Goal: Task Accomplishment & Management: Manage account settings

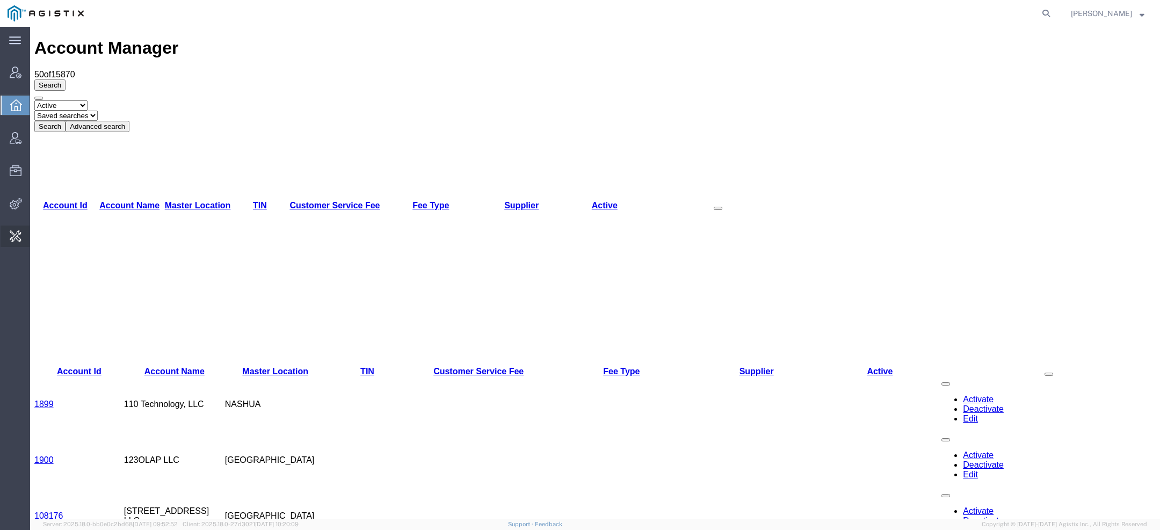
click at [0, 0] on span "Change Carrier" at bounding box center [0, 0] width 0 height 0
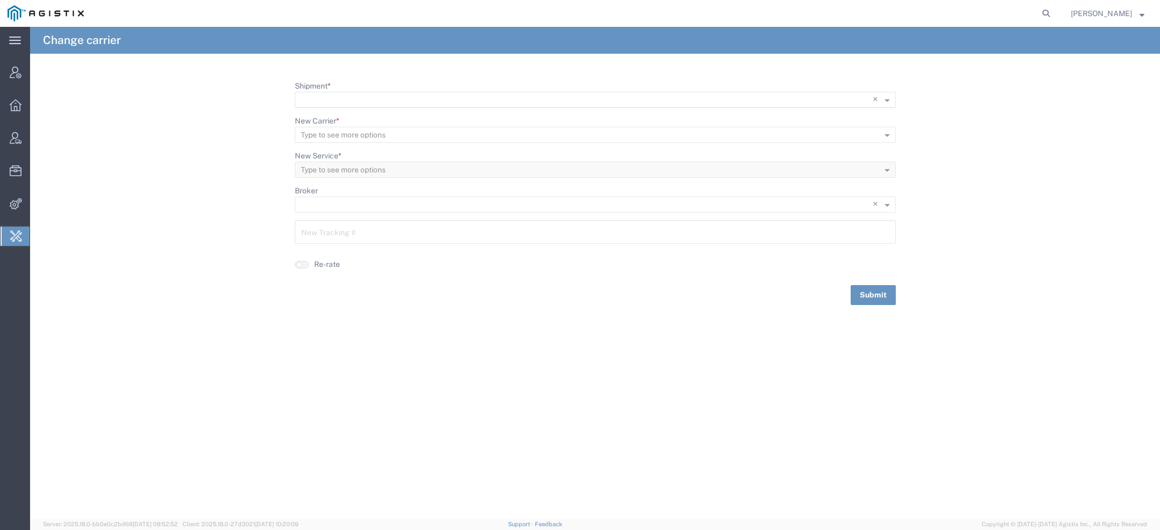
click at [342, 100] on input "Shipment *" at bounding box center [573, 100] width 545 height 15
paste input "56765401"
type input "56765401"
click at [334, 116] on span "56765401" at bounding box center [322, 115] width 37 height 9
drag, startPoint x: 344, startPoint y: 241, endPoint x: 272, endPoint y: 231, distance: 73.2
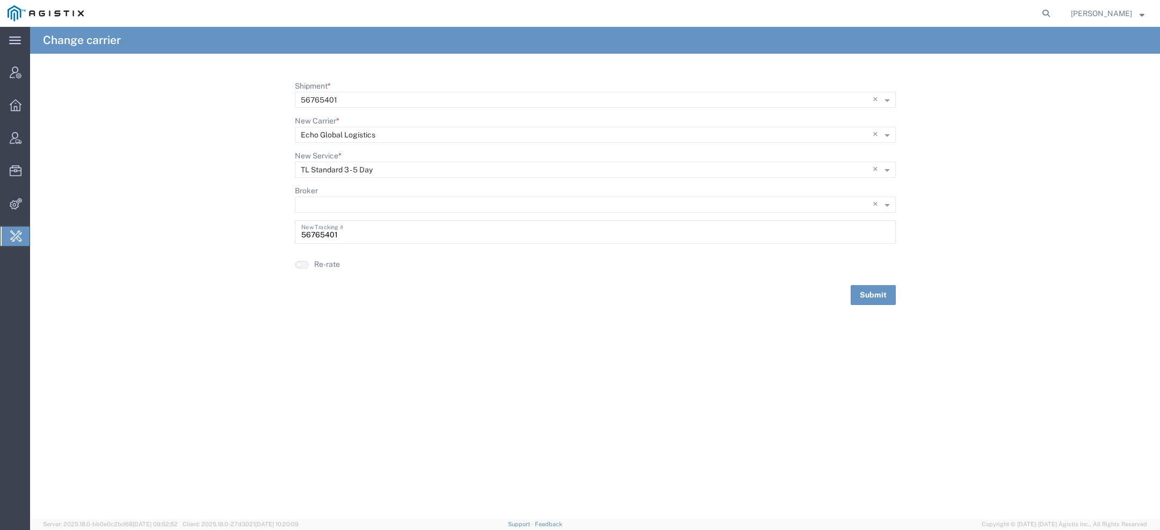
click at [273, 231] on form "Shipment * × 56765401 × New Carrier * Type to see more options × Echo Global Lo…" at bounding box center [595, 193] width 1130 height 225
drag, startPoint x: 351, startPoint y: 233, endPoint x: 201, endPoint y: 233, distance: 149.9
click at [201, 233] on form "Shipment * × 56765401 × New Carrier * Type to see more options × Echo Global Lo…" at bounding box center [595, 193] width 1130 height 225
type input "v"
paste input "64234017"
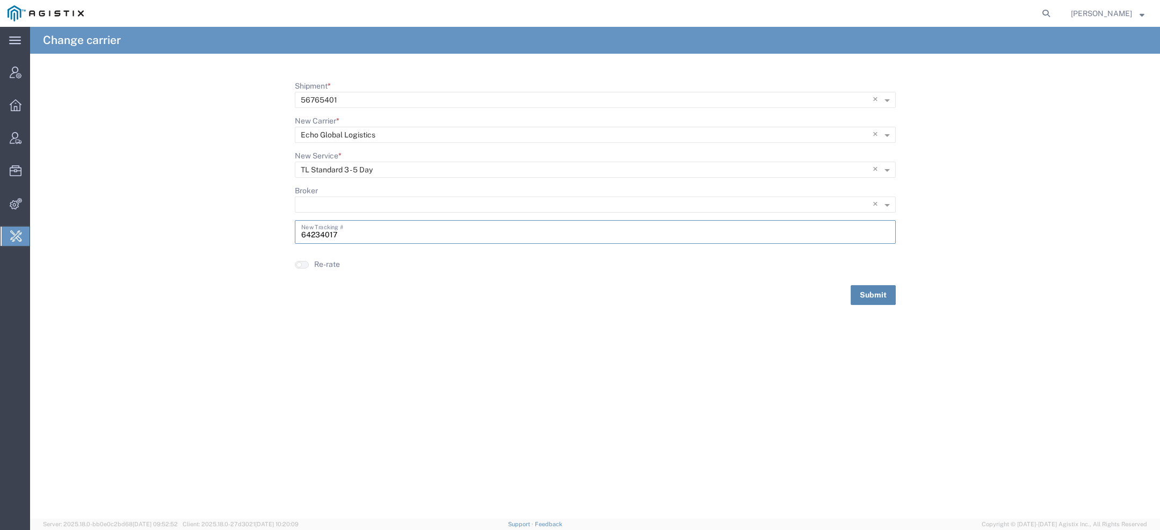
type input "64234017"
click at [867, 292] on button "Submit" at bounding box center [873, 295] width 45 height 20
click at [1050, 10] on icon at bounding box center [1046, 13] width 15 height 15
paste input "PACIFIC POWER SOURCE INC"
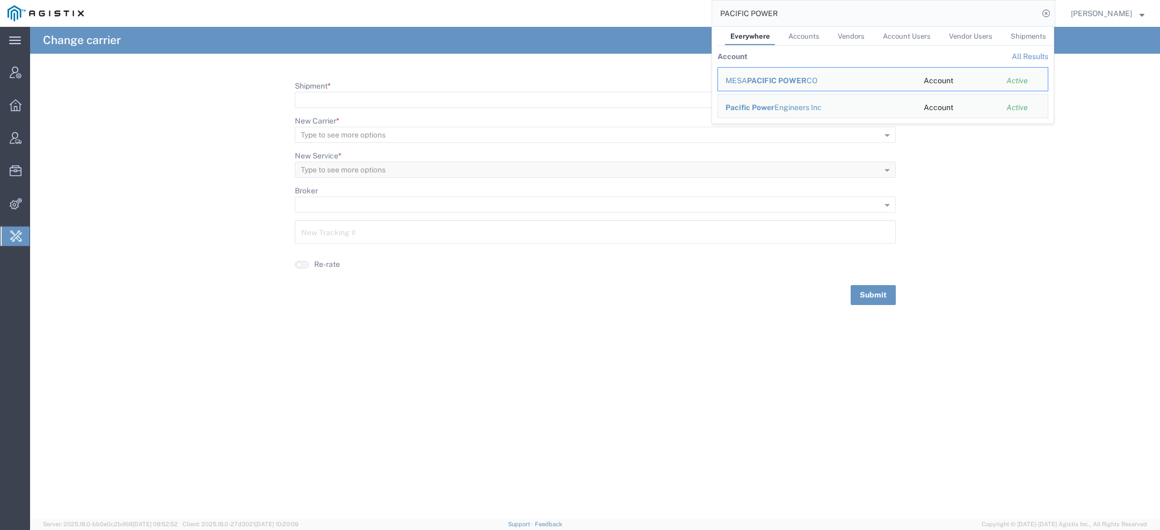
click at [806, 37] on span "Accounts" at bounding box center [804, 36] width 31 height 8
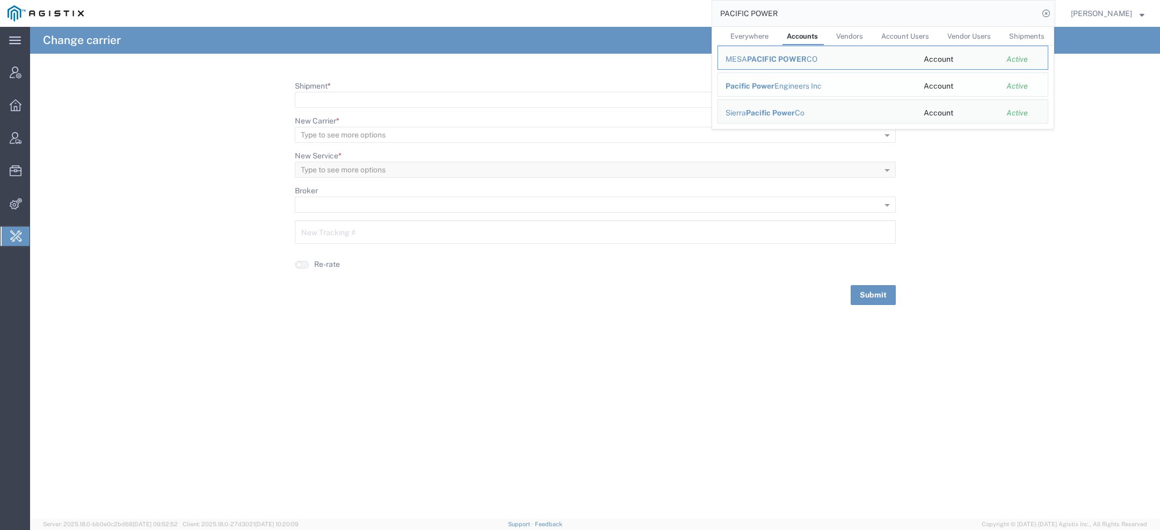
click at [745, 84] on span "Pacific Power" at bounding box center [750, 86] width 49 height 9
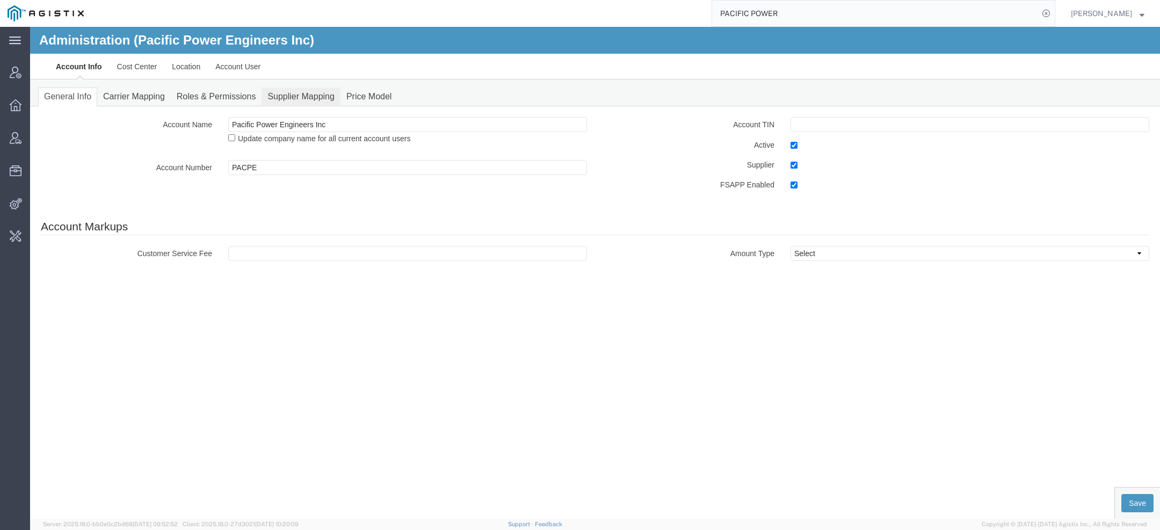
click at [298, 102] on link "Supplier Mapping" at bounding box center [301, 97] width 79 height 19
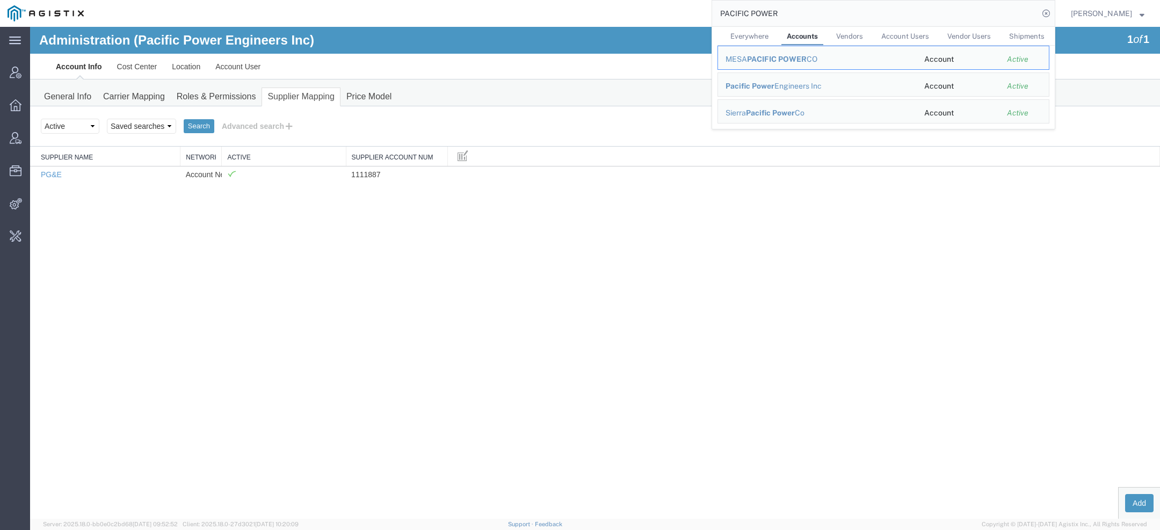
drag, startPoint x: 789, startPoint y: 20, endPoint x: 519, endPoint y: -28, distance: 274.6
click at [519, 0] on html "main_menu Created with Sketch. Collapse Menu Account Manager Overview Vendor Ma…" at bounding box center [580, 265] width 1160 height 530
paste input "eric.lord@pacificpower.com"
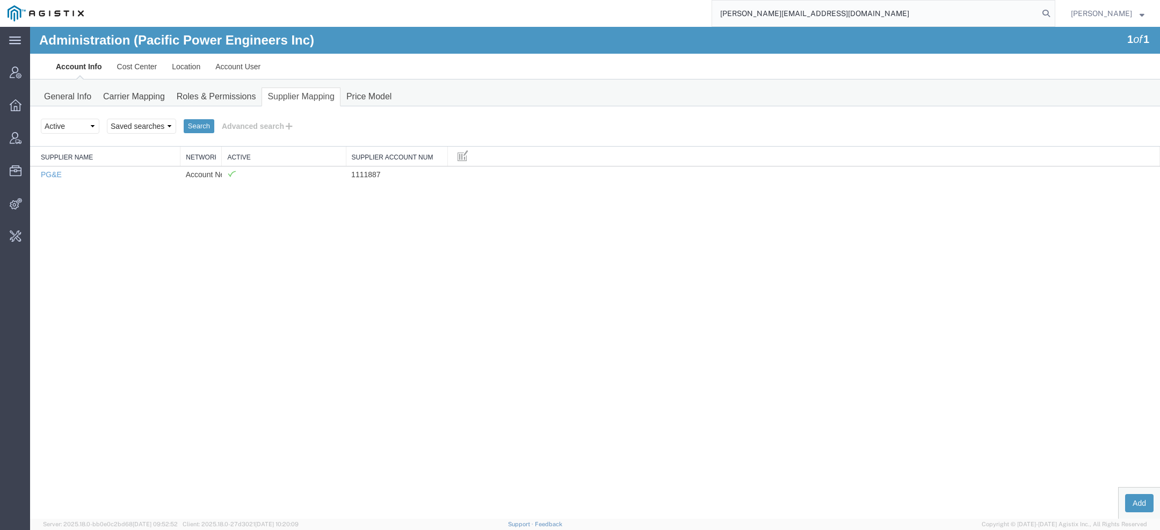
click at [750, 15] on input "eric.lord@pacificpower.com" at bounding box center [875, 14] width 327 height 26
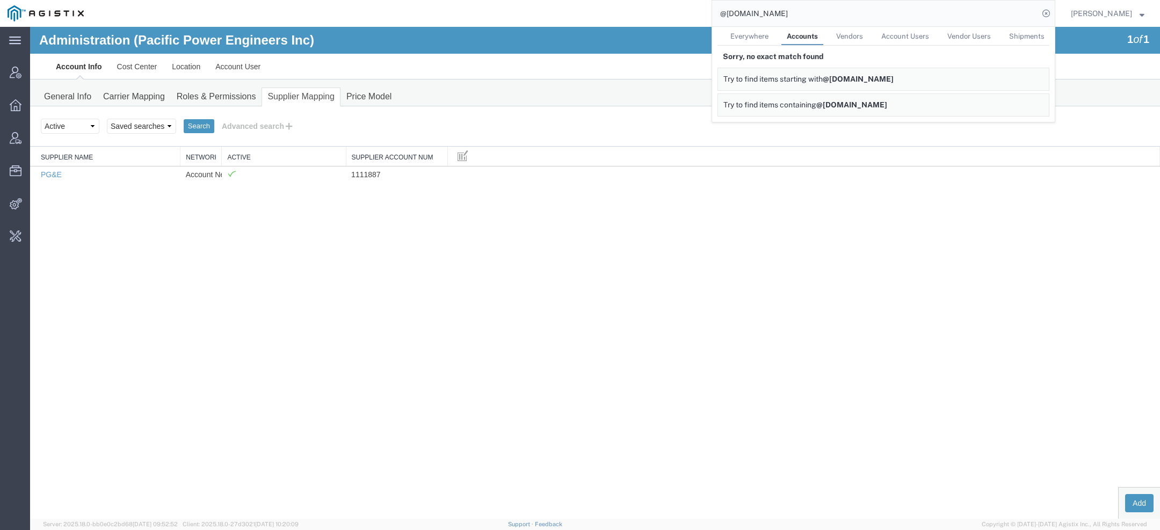
click at [762, 34] on span "Everywhere" at bounding box center [750, 36] width 38 height 8
click at [253, 60] on link "Account User" at bounding box center [238, 67] width 60 height 26
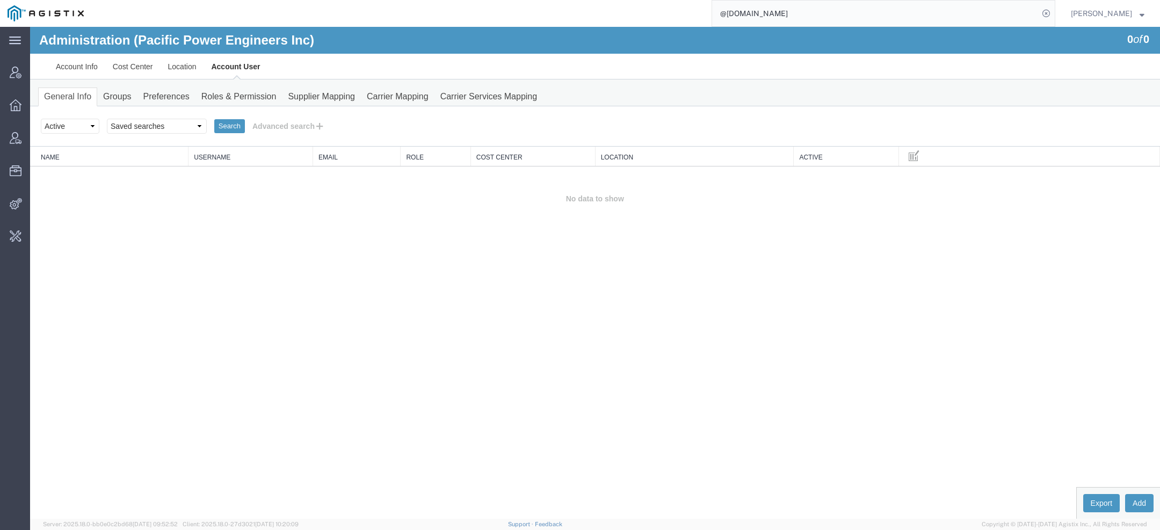
drag, startPoint x: 832, startPoint y: 40, endPoint x: 362, endPoint y: 34, distance: 470.1
type input "lkq c"
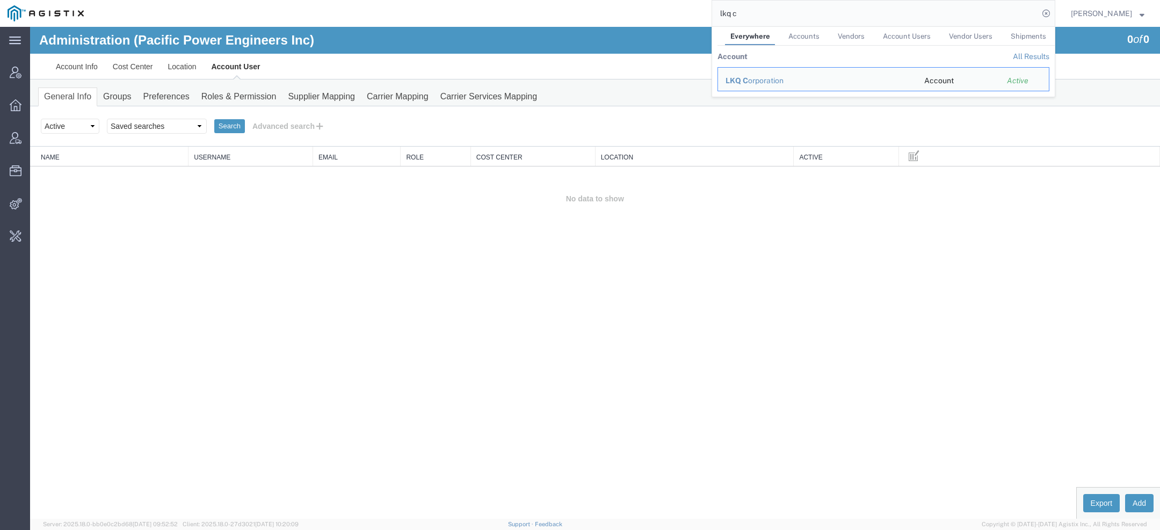
click at [382, 50] on div "Administration (Pacific Power Engineers Inc) 0 of 0" at bounding box center [595, 40] width 1130 height 27
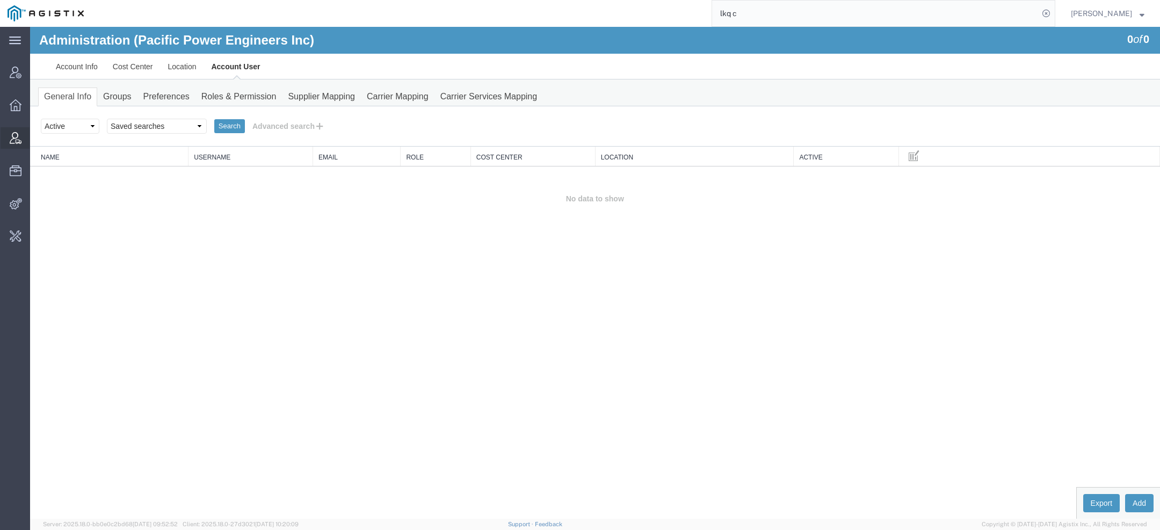
click at [18, 134] on icon at bounding box center [16, 138] width 12 height 12
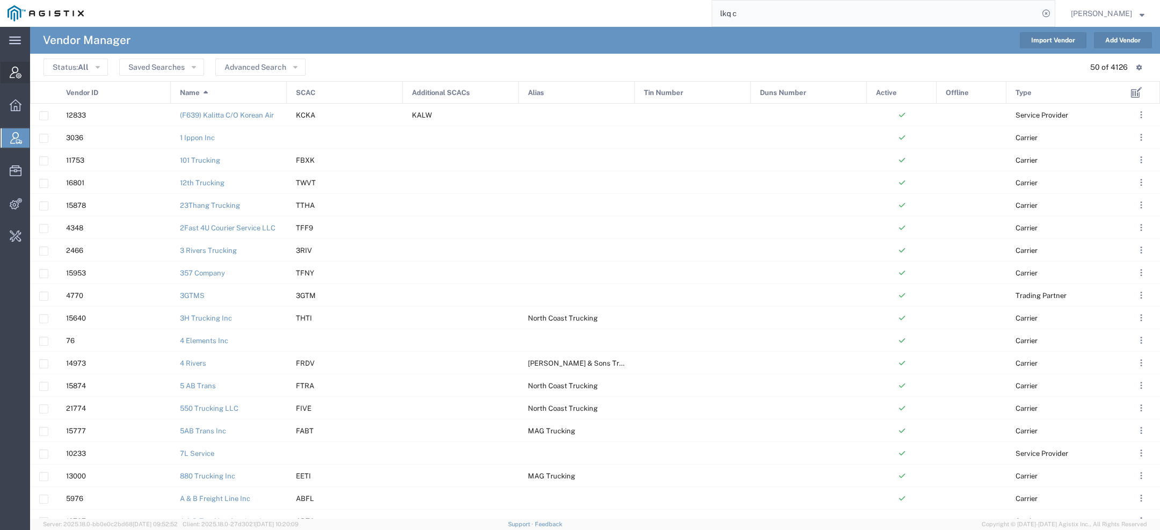
click at [12, 75] on icon at bounding box center [16, 73] width 12 height 12
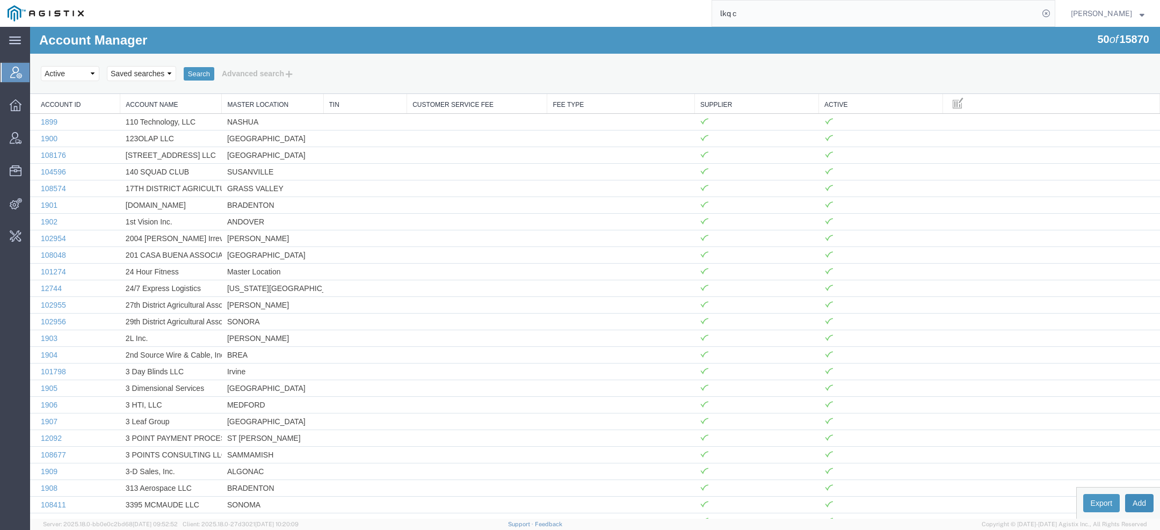
click at [1141, 500] on button "Add" at bounding box center [1139, 503] width 28 height 18
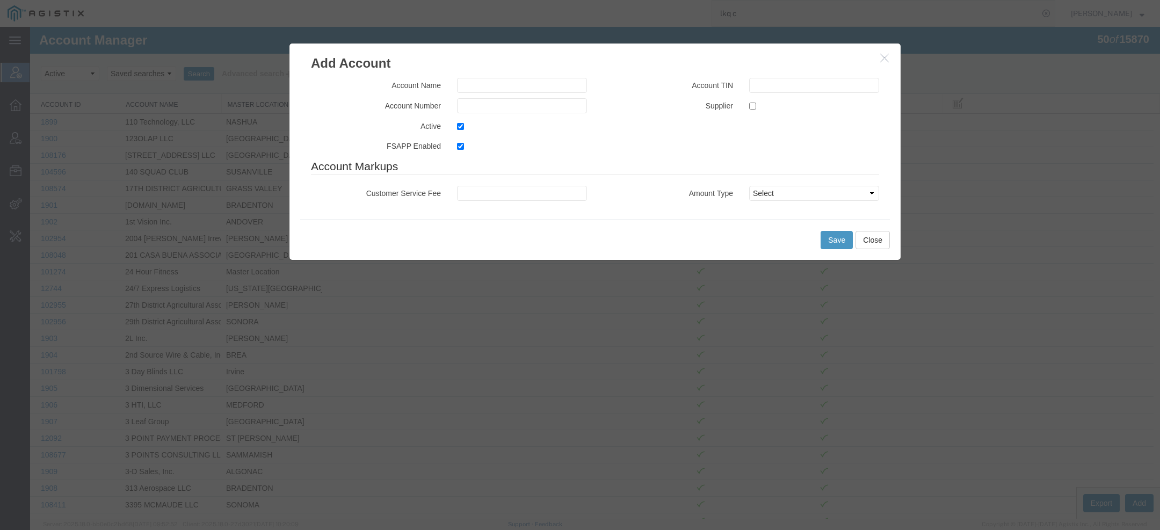
click at [468, 96] on div "Account Name Account Number Active FSAPP Enabled" at bounding box center [449, 118] width 292 height 81
click at [467, 90] on input "text" at bounding box center [522, 85] width 130 height 15
paste input "PACIFIC POWER SOURCE INC"
click at [461, 83] on input "PACIFIC POWER SOURCE INC" at bounding box center [522, 85] width 130 height 15
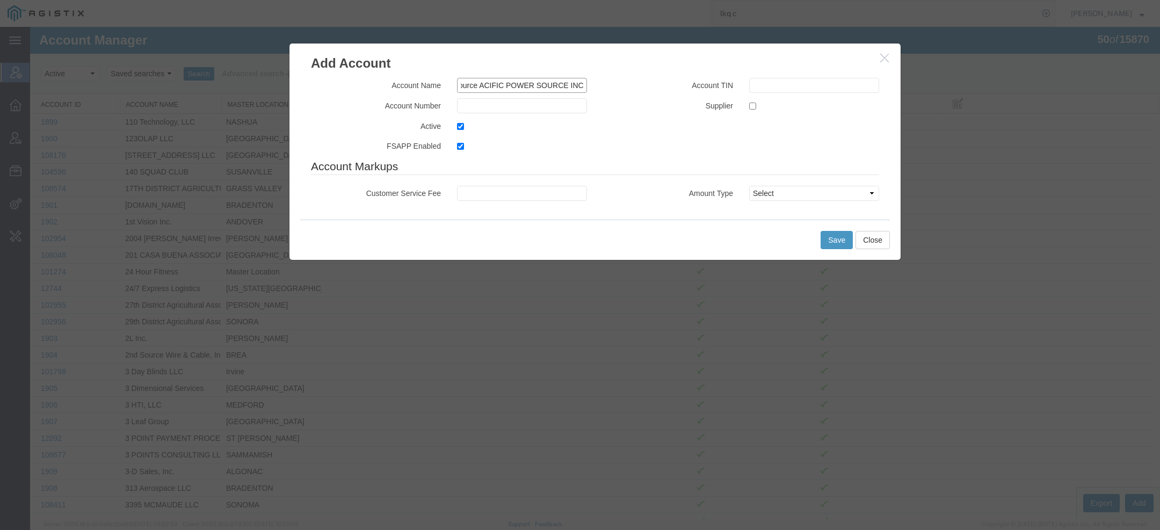
drag, startPoint x: 532, startPoint y: 85, endPoint x: 564, endPoint y: 84, distance: 31.7
click at [564, 84] on input "Pacific Power Source ACIFIC POWER SOURCE INC" at bounding box center [522, 85] width 130 height 15
click at [532, 84] on input "Pacific Power Source ACIFIC POWER SOURCE INC" at bounding box center [522, 85] width 130 height 15
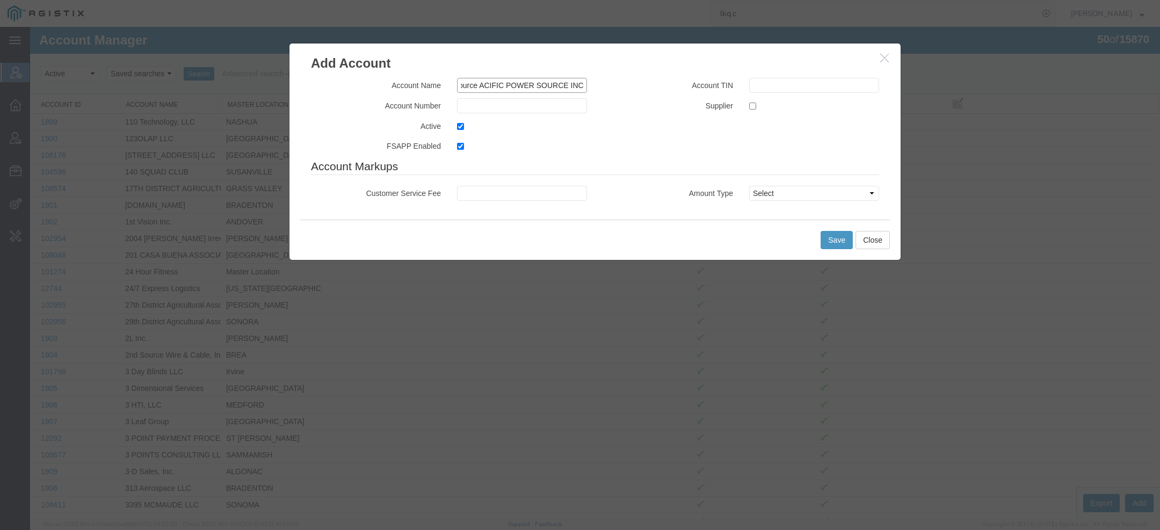
drag, startPoint x: 531, startPoint y: 84, endPoint x: 744, endPoint y: 84, distance: 212.7
click at [744, 84] on div "Account Name Pacific Power Source ACIFIC POWER SOURCE INC Account Number Active…" at bounding box center [595, 118] width 584 height 81
type input "Pacific Power Source"
click at [476, 110] on input "text" at bounding box center [522, 105] width 130 height 15
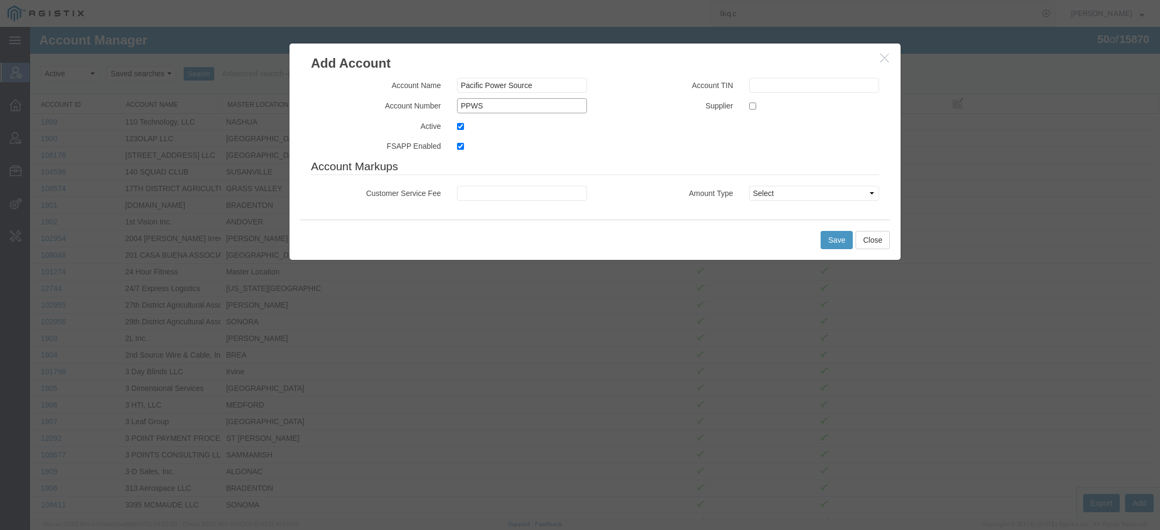
type input "PPWS"
click at [745, 108] on div at bounding box center [814, 105] width 146 height 15
click at [753, 106] on input "checkbox" at bounding box center [752, 106] width 7 height 7
checkbox input "true"
click at [828, 246] on button "Save" at bounding box center [837, 240] width 32 height 18
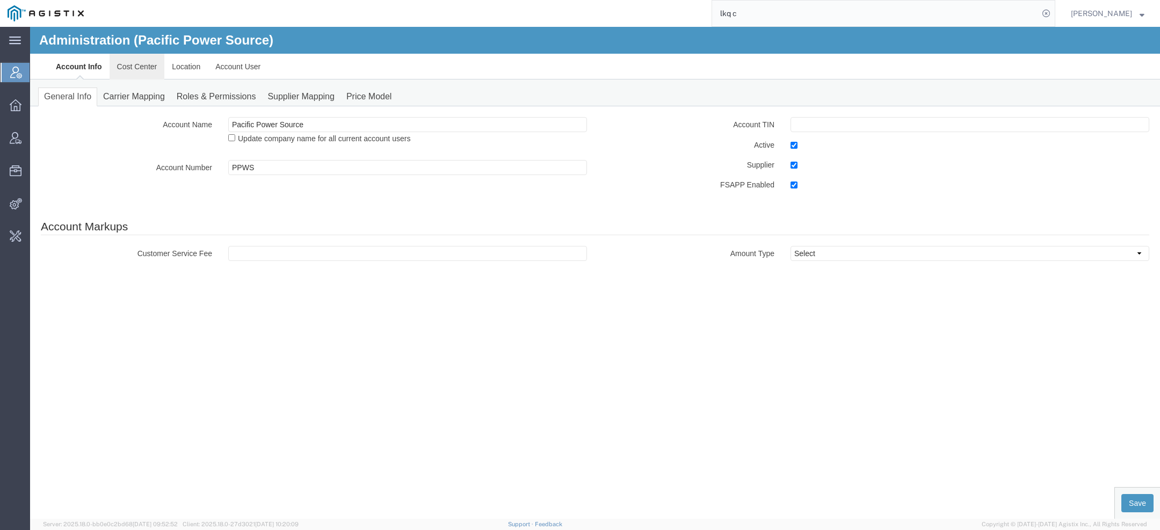
click at [135, 64] on link "Cost Center" at bounding box center [137, 67] width 55 height 26
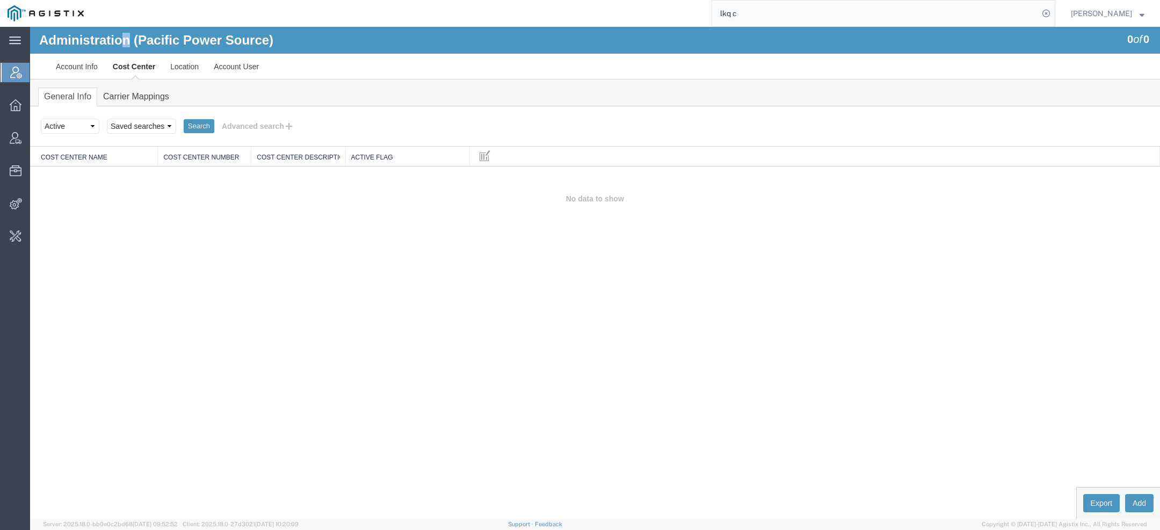
drag, startPoint x: 124, startPoint y: 41, endPoint x: 129, endPoint y: 42, distance: 5.9
click at [130, 42] on h1 "Administration (Pacific Power Source)" at bounding box center [156, 40] width 234 height 14
copy h1 "n"
click at [1135, 500] on button "Add" at bounding box center [1139, 503] width 28 height 18
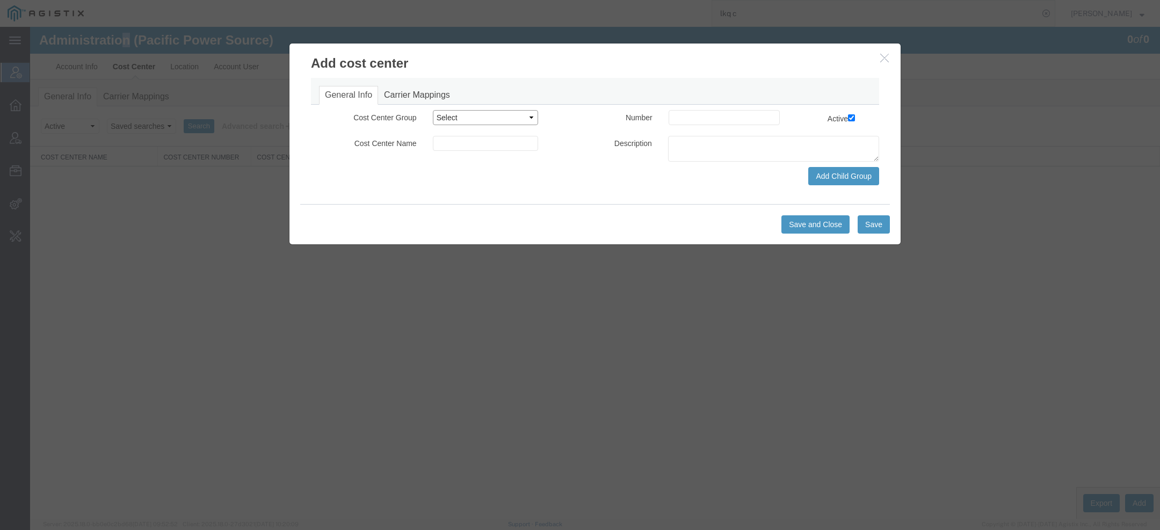
click at [468, 115] on select "Select Buyer Cost Center Department Operations Number Order Number Sales Person" at bounding box center [486, 117] width 106 height 15
select select "COSTCENTER"
click at [433, 110] on select "Select Buyer Cost Center Department Operations Number Order Number Sales Person" at bounding box center [486, 117] width 106 height 15
click at [460, 144] on input at bounding box center [486, 143] width 106 height 15
paste input "n"
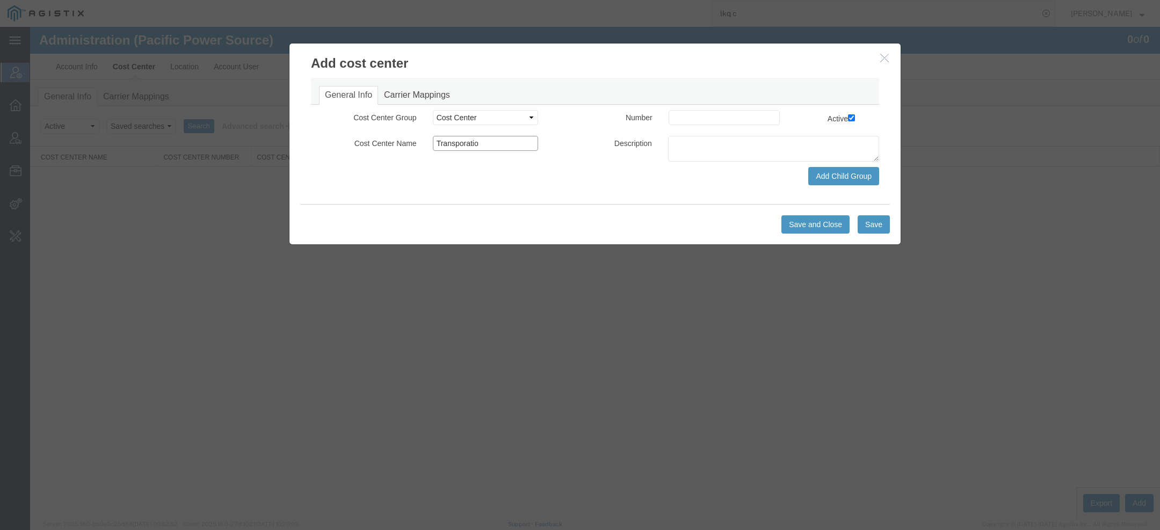
paste input "n"
click at [458, 143] on input "Transporation" at bounding box center [486, 143] width 106 height 15
type input "Transportation"
click at [694, 118] on input at bounding box center [724, 117] width 111 height 15
type input "001"
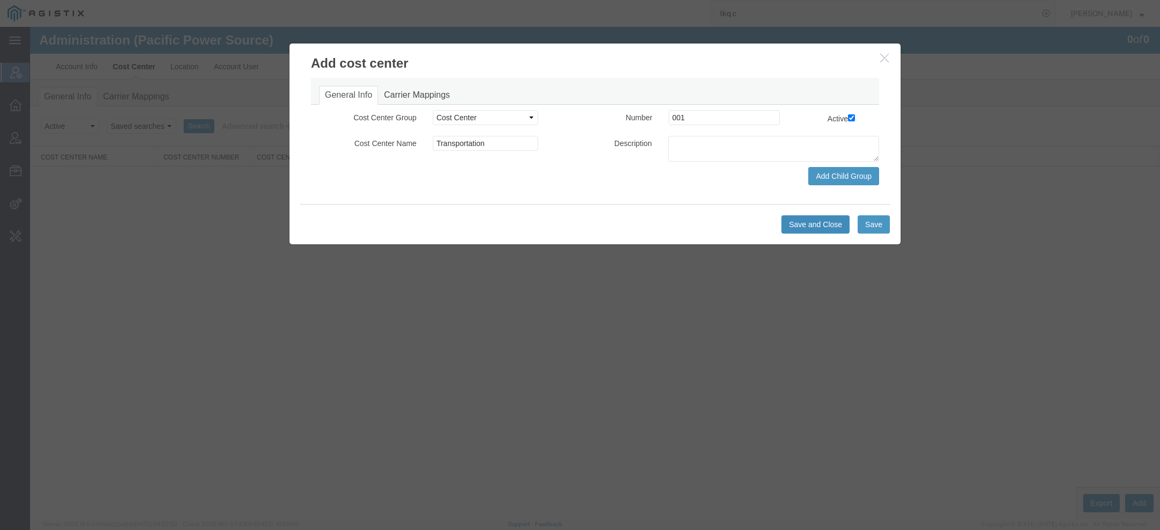
click at [795, 228] on button "Save and Close" at bounding box center [816, 224] width 68 height 18
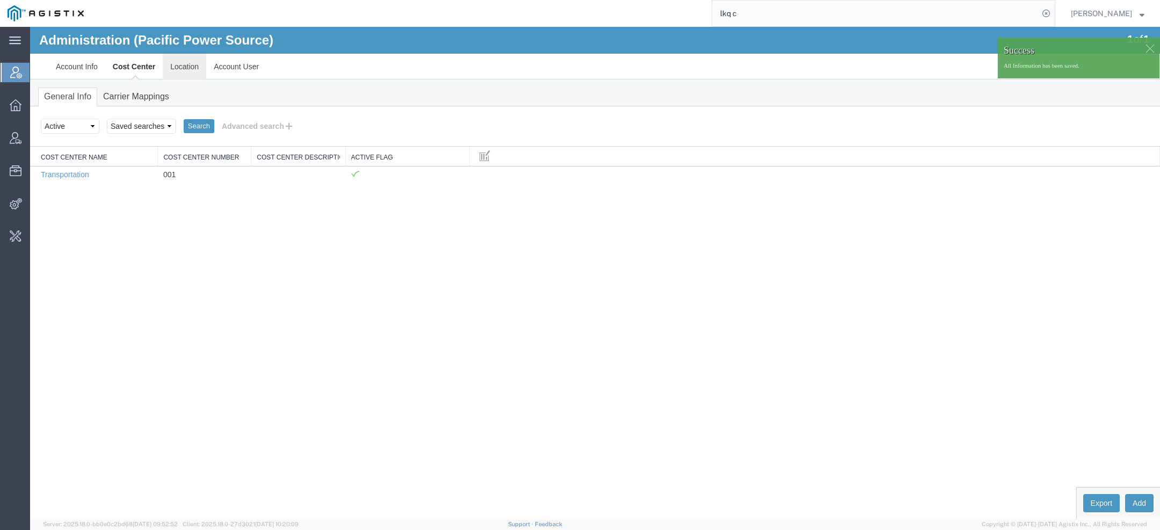
click at [185, 71] on link "Location" at bounding box center [185, 67] width 44 height 26
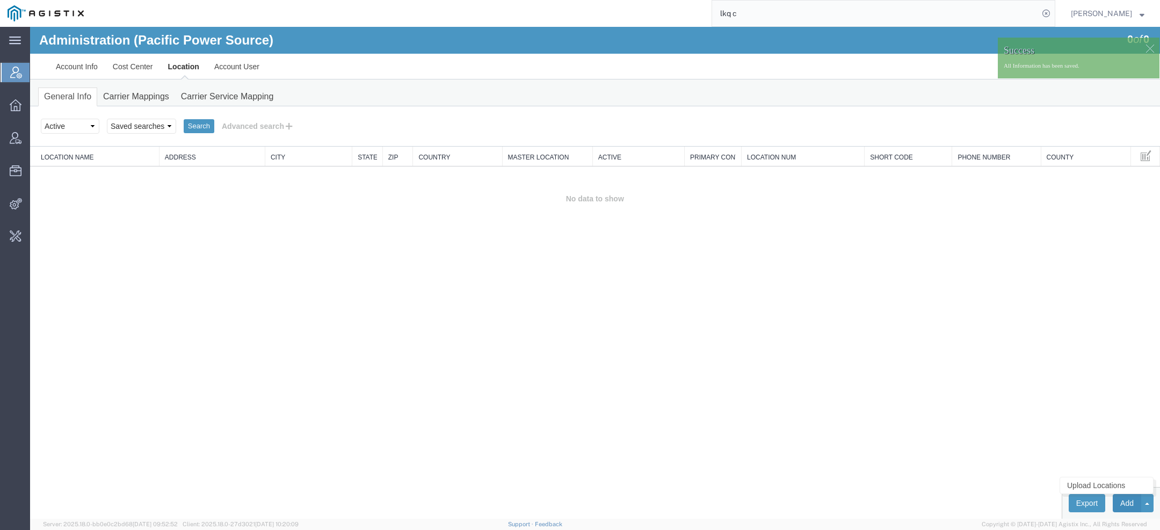
click at [1130, 502] on button "Add" at bounding box center [1127, 503] width 28 height 18
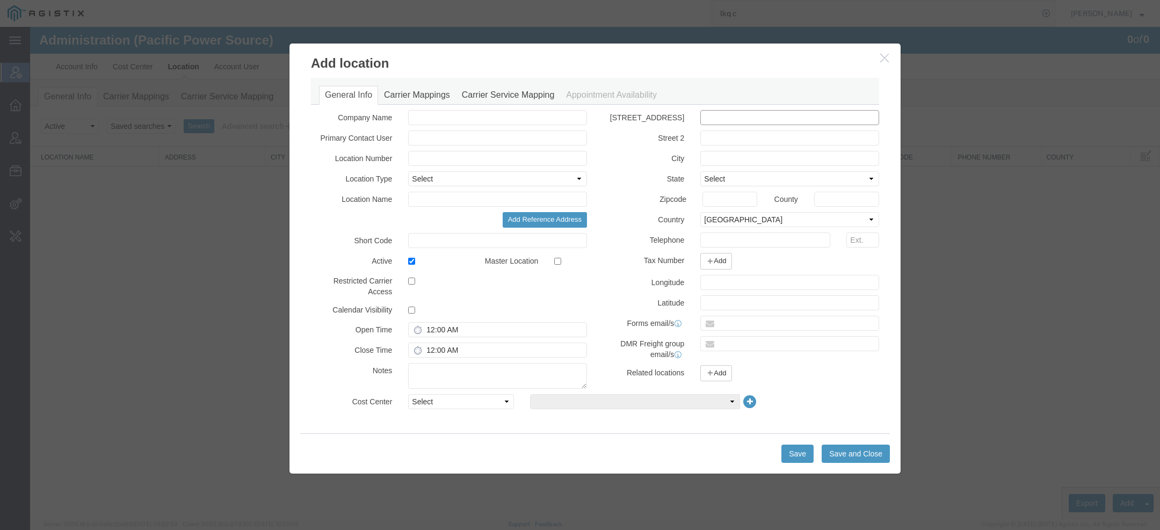
click at [732, 119] on input "text" at bounding box center [790, 117] width 179 height 15
paste input "2802 KELVIN AVE STE 100 IRVINE, CA 92614-5897 eric.lord@pacificpower.com"
drag, startPoint x: 783, startPoint y: 118, endPoint x: 936, endPoint y: 124, distance: 153.2
click at [936, 124] on div "Add location General Info Carrier Mappings Carrier Service Mapping Appointment …" at bounding box center [595, 273] width 1130 height 492
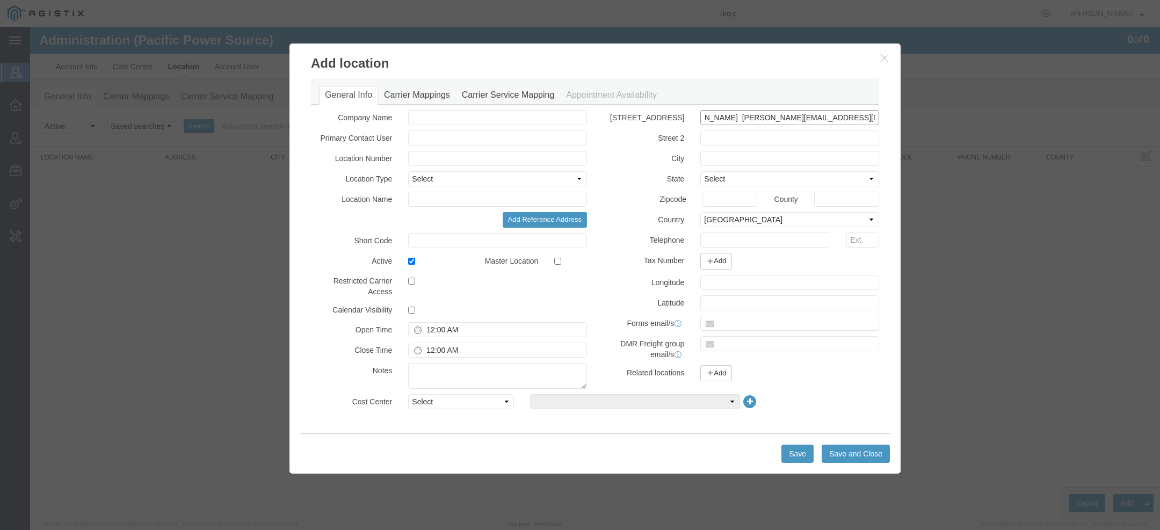
drag, startPoint x: 784, startPoint y: 119, endPoint x: 899, endPoint y: 118, distance: 115.5
click at [899, 118] on div "General Info Carrier Mappings Carrier Service Mapping Appointment Availability …" at bounding box center [595, 253] width 611 height 360
type input "2802 KELVIN AVE STE 100 IRVINE, CA 92614-5897"
click at [725, 319] on input "text" at bounding box center [790, 323] width 179 height 15
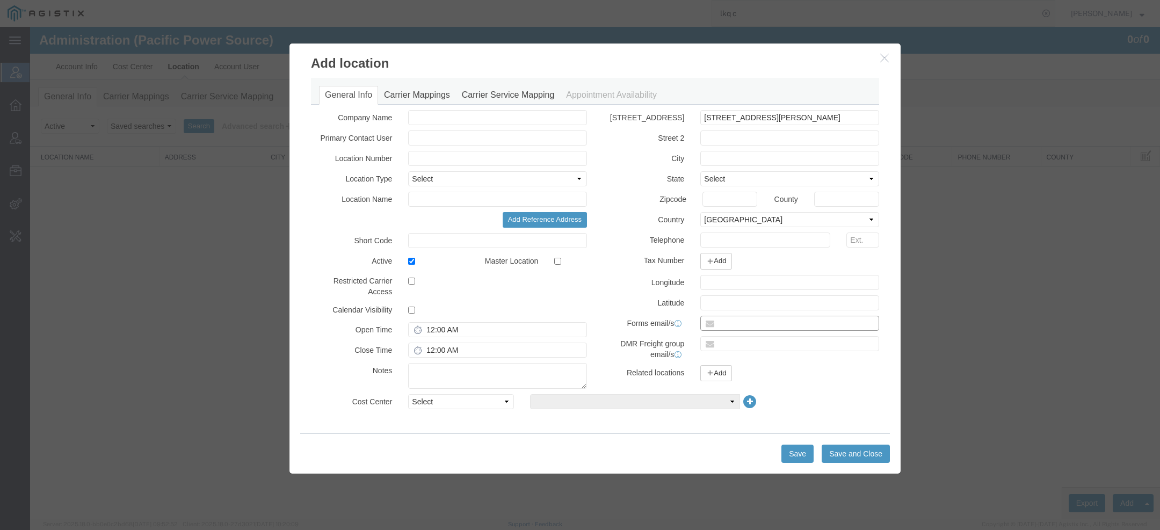
scroll to position [0, 0]
paste input "eric.lord@pacificpower.com"
type input "eric.lord@pacificpower.com"
drag, startPoint x: 842, startPoint y: 115, endPoint x: 986, endPoint y: 114, distance: 143.4
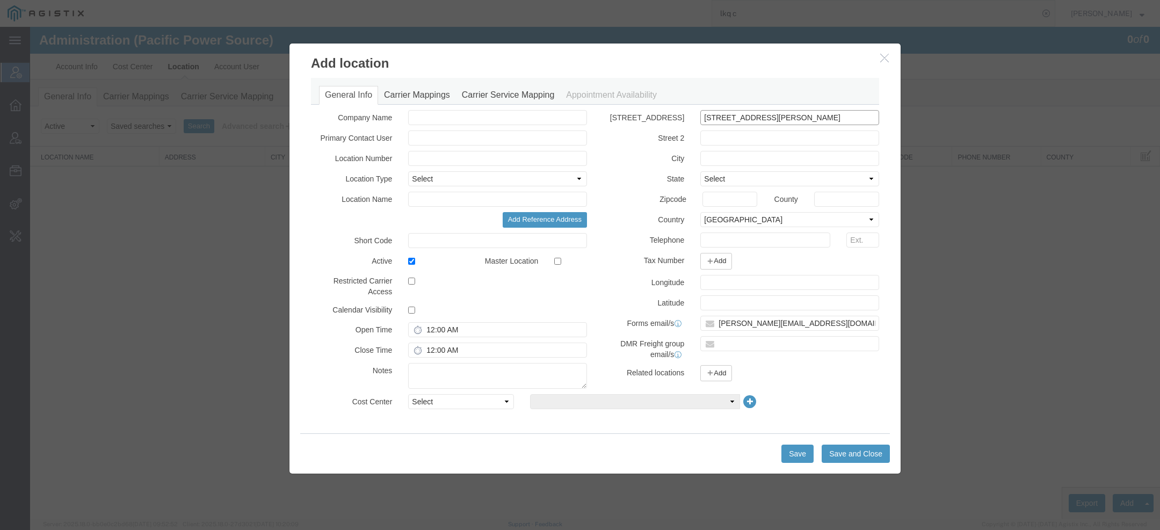
click at [986, 115] on div "Add location General Info Carrier Mappings Carrier Service Mapping Appointment …" at bounding box center [595, 273] width 1130 height 492
type input "2802 KELVIN AVE STE 100 IRVINE"
click at [734, 194] on input "text" at bounding box center [730, 199] width 55 height 15
paste input "92614-5897"
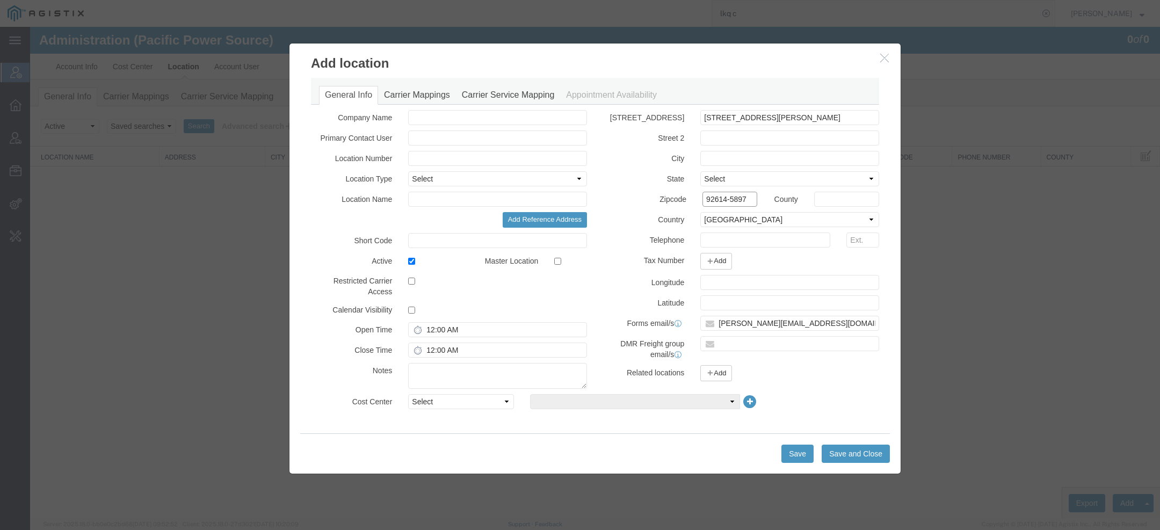
type input "92614-5897"
click at [810, 115] on input "2802 KELVIN AVE STE 100 IRVINE" at bounding box center [790, 117] width 179 height 15
type input "2802 KELVIN AVE STE 100"
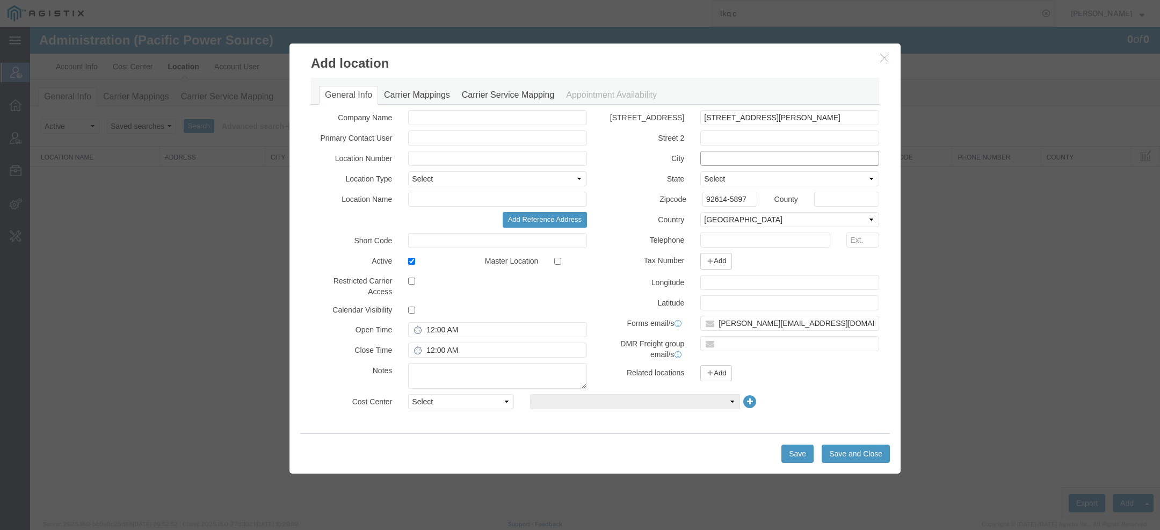
paste input "IRVINE"
type input "IRVINE"
select select "CA"
click at [680, 242] on label "Telephone" at bounding box center [643, 239] width 97 height 13
copy label "n"
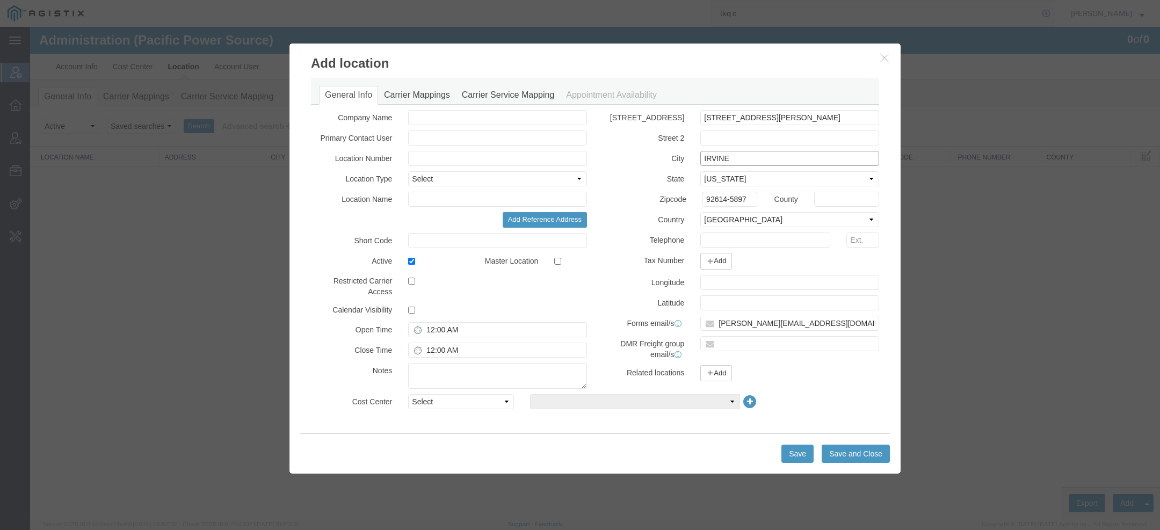
click at [706, 156] on input "IRVINE" at bounding box center [790, 158] width 179 height 15
paste input "n"
click at [731, 157] on input "Irvine RVINE" at bounding box center [790, 158] width 179 height 15
click at [736, 160] on input "Irvine RVINE" at bounding box center [790, 158] width 179 height 15
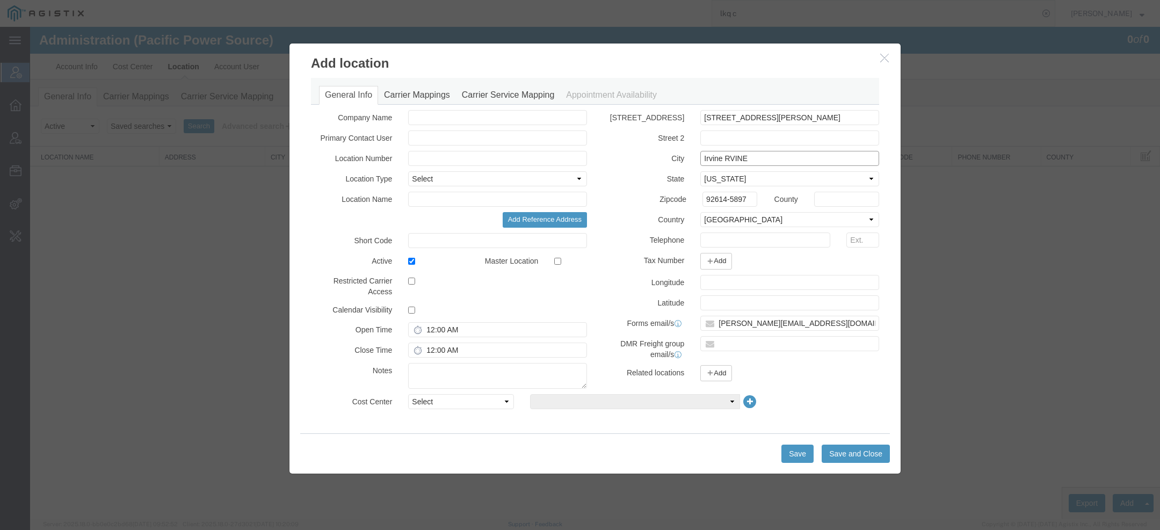
click at [736, 160] on input "Irvine RVINE" at bounding box center [790, 158] width 179 height 15
click at [709, 155] on input "Irvine" at bounding box center [790, 158] width 179 height 15
type input "Irvine"
click at [497, 204] on input "text" at bounding box center [497, 199] width 179 height 15
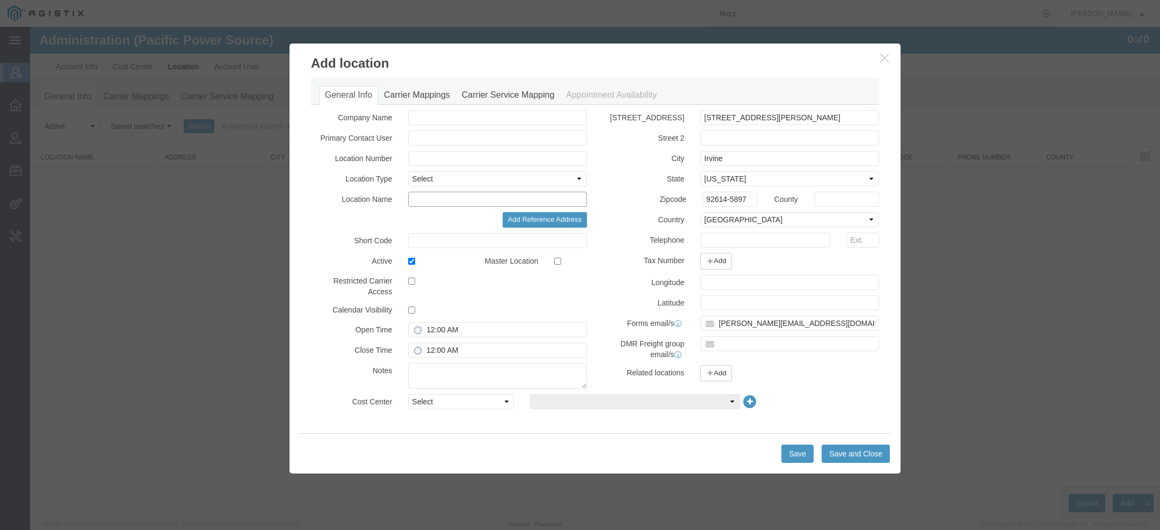
paste input "Irvine"
type input "Irvine"
click at [560, 258] on input "checkbox" at bounding box center [557, 261] width 7 height 7
checkbox input "true"
click at [468, 401] on select "Select Buyer Cost Center Department Operations Number Order Number Sales Person" at bounding box center [461, 401] width 106 height 15
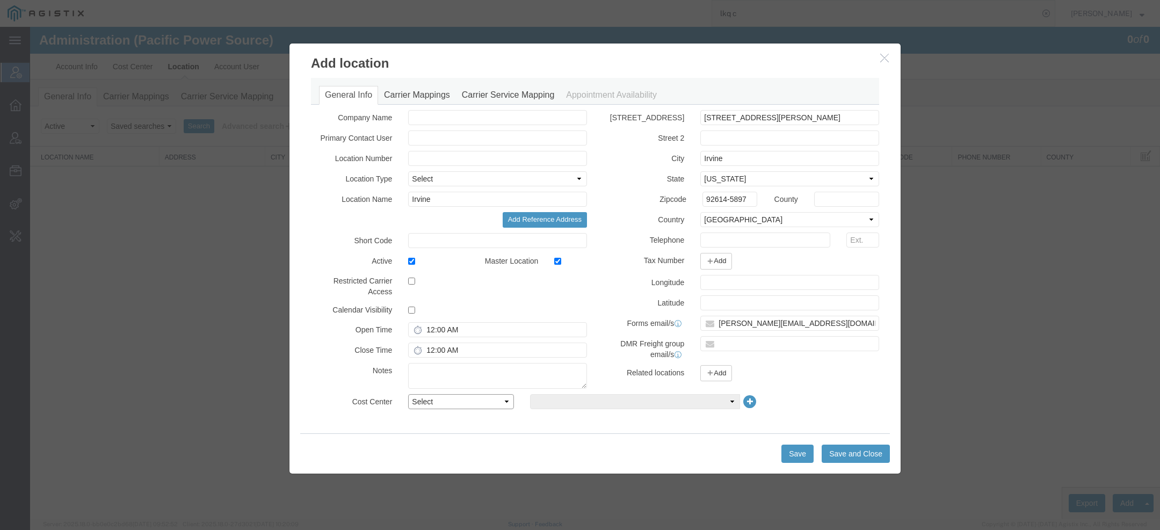
select select "COSTCENTER"
click at [408, 394] on select "Select Buyer Cost Center Department Operations Number Order Number Sales Person" at bounding box center [461, 401] width 106 height 15
click at [536, 402] on select "Select Transportation" at bounding box center [635, 401] width 210 height 15
select select "2440490"
click at [530, 394] on select "Select Transportation" at bounding box center [635, 401] width 210 height 15
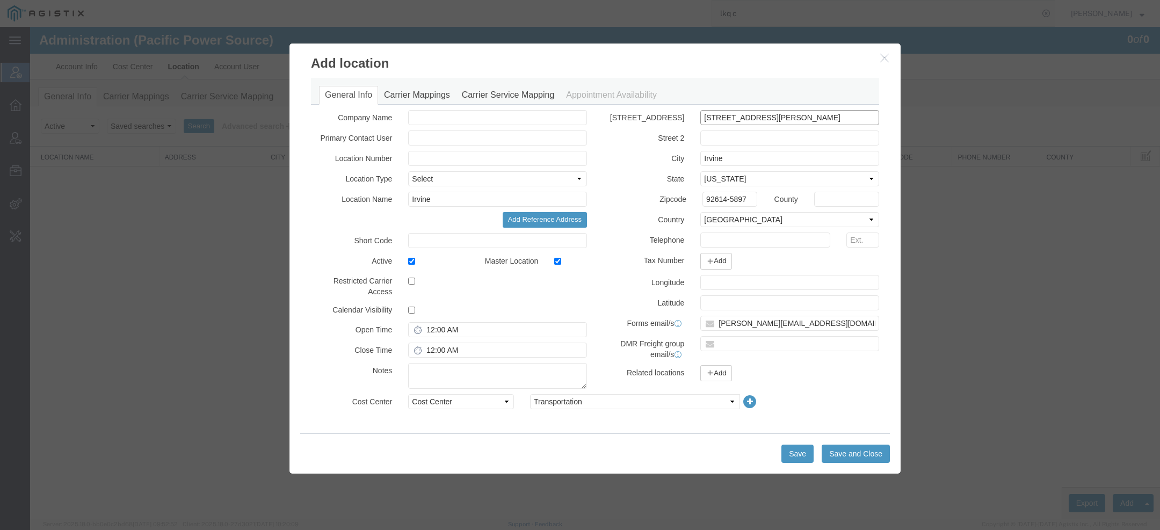
click at [730, 117] on input "2802 KELVIN AVE STE 100" at bounding box center [790, 117] width 179 height 15
click at [676, 218] on label "Country" at bounding box center [643, 218] width 97 height 13
copy label "n"
click at [727, 115] on input "2802 KELVIN AVE STE 100" at bounding box center [790, 117] width 179 height 15
paste input "n"
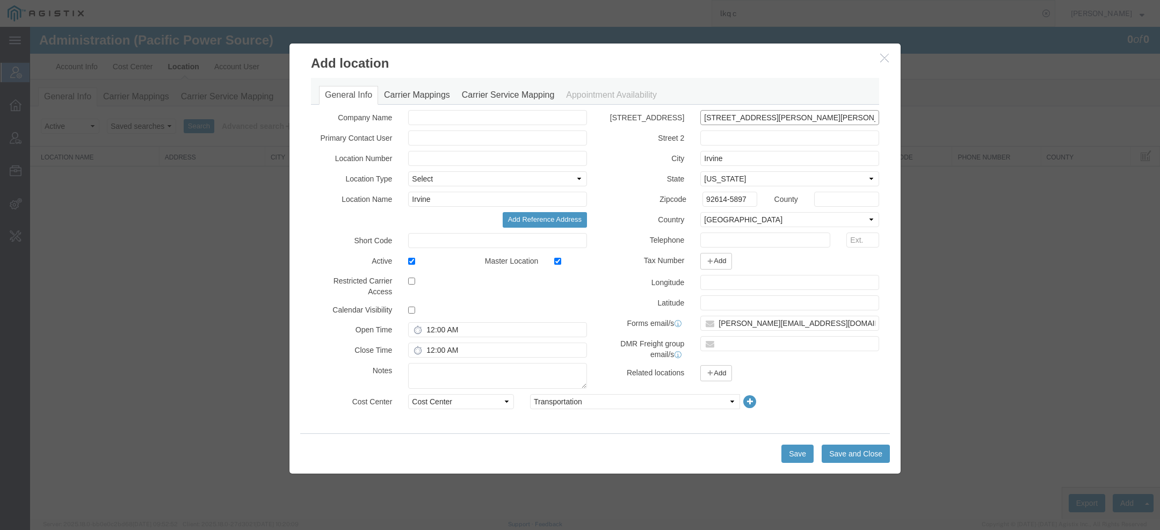
drag, startPoint x: 800, startPoint y: 117, endPoint x: 850, endPoint y: 117, distance: 49.4
click at [850, 117] on input "2802 Kelvin Ave ELVIN AVE STE 100" at bounding box center [790, 117] width 179 height 15
drag, startPoint x: 760, startPoint y: 120, endPoint x: 1153, endPoint y: 119, distance: 392.7
click at [1153, 119] on div "Add location General Info Carrier Mappings Carrier Service Mapping Appointment …" at bounding box center [595, 273] width 1130 height 492
type input "2802 Kelvin Ave"
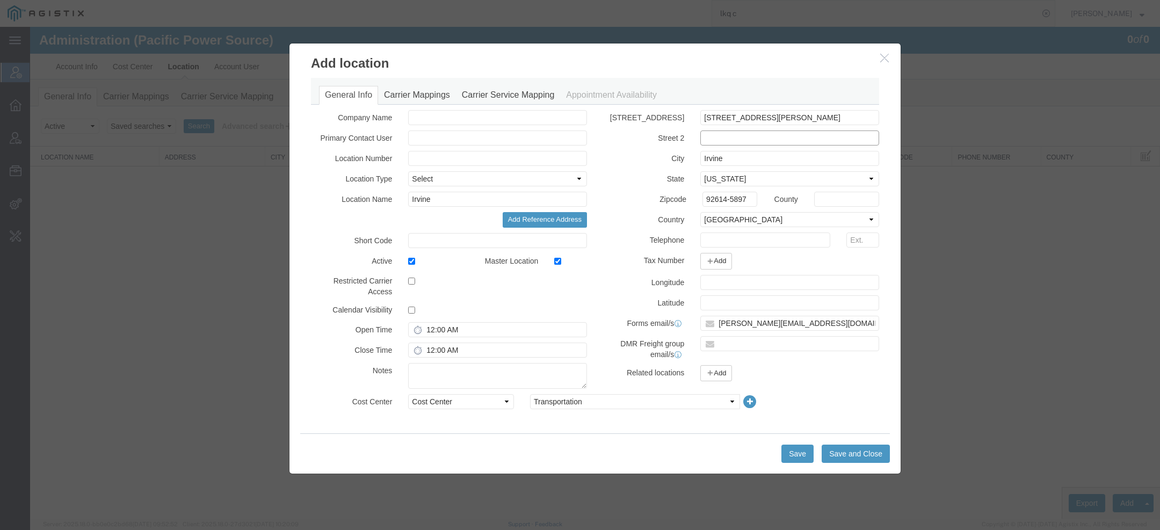
click at [829, 139] on input "text" at bounding box center [790, 138] width 179 height 15
paste input "STE 100"
type input "STE 100"
click at [431, 157] on input "text" at bounding box center [497, 158] width 179 height 15
paste input "1163110"
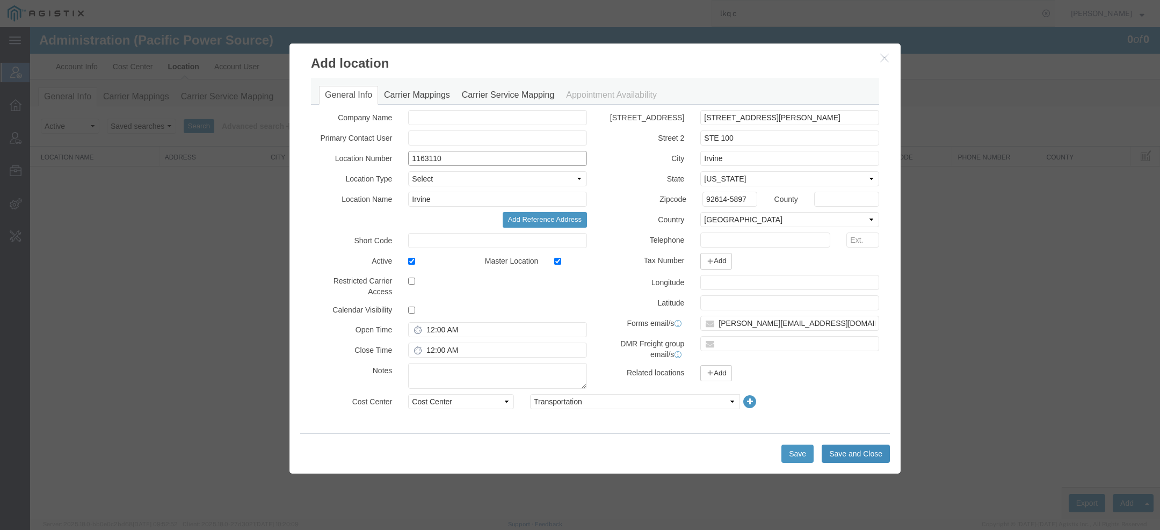
type input "1163110"
click at [844, 454] on button "Save and Close" at bounding box center [856, 454] width 68 height 18
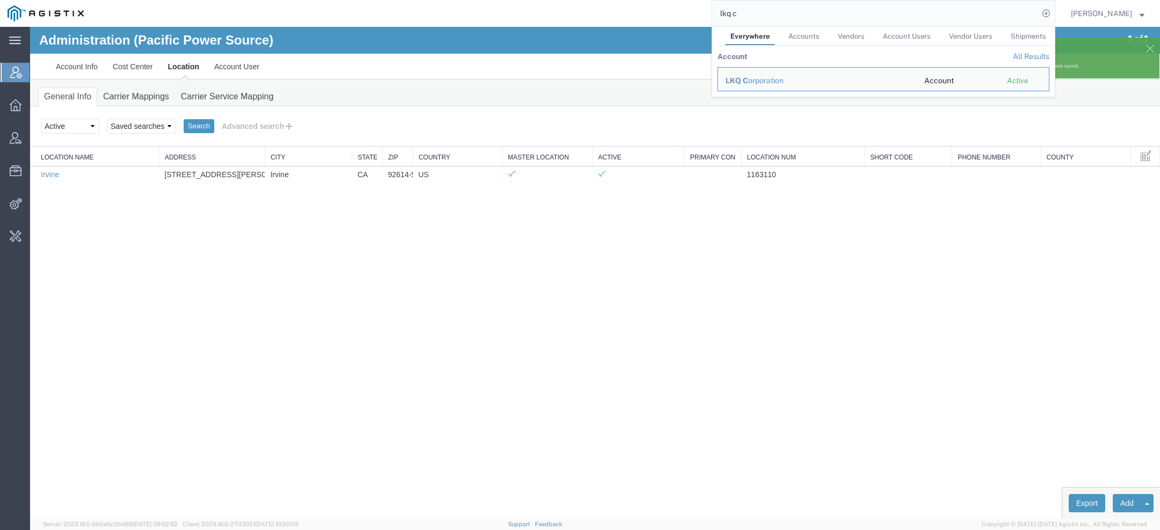
drag, startPoint x: 752, startPoint y: 18, endPoint x: 634, endPoint y: -2, distance: 118.9
click at [634, 0] on html "main_menu Created with Sketch. Collapse Menu Account Manager Overview Vendor Ma…" at bounding box center [580, 265] width 1160 height 530
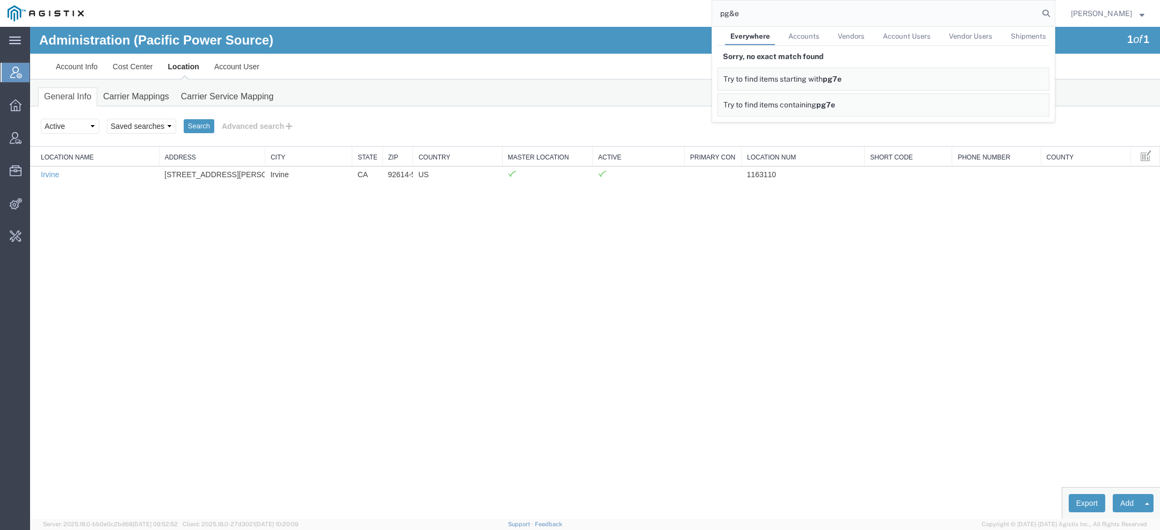
type input "pg&e"
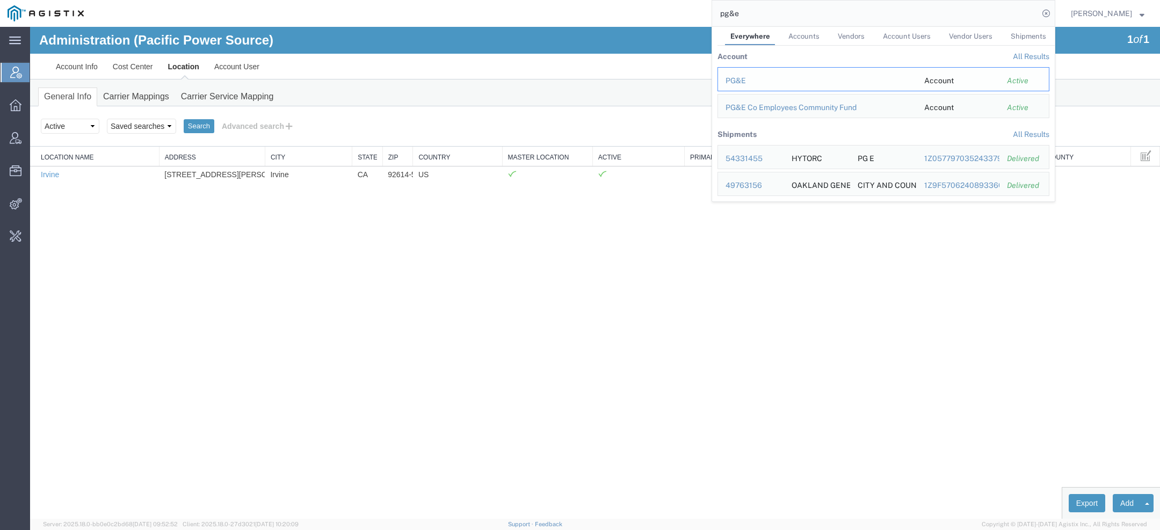
click at [760, 83] on div "PG&E" at bounding box center [818, 80] width 184 height 11
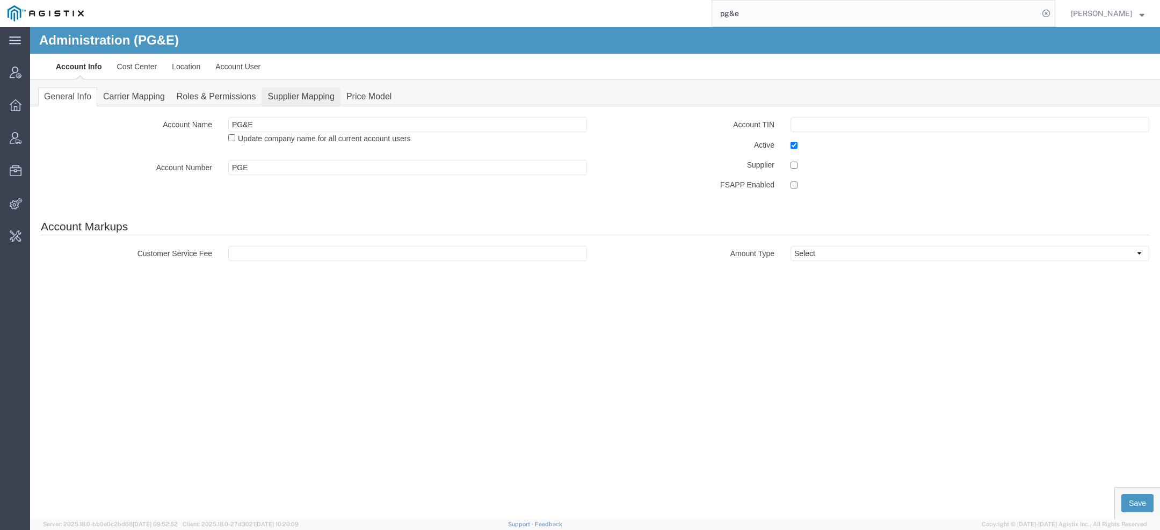
click at [298, 99] on link "Supplier Mapping" at bounding box center [301, 97] width 79 height 19
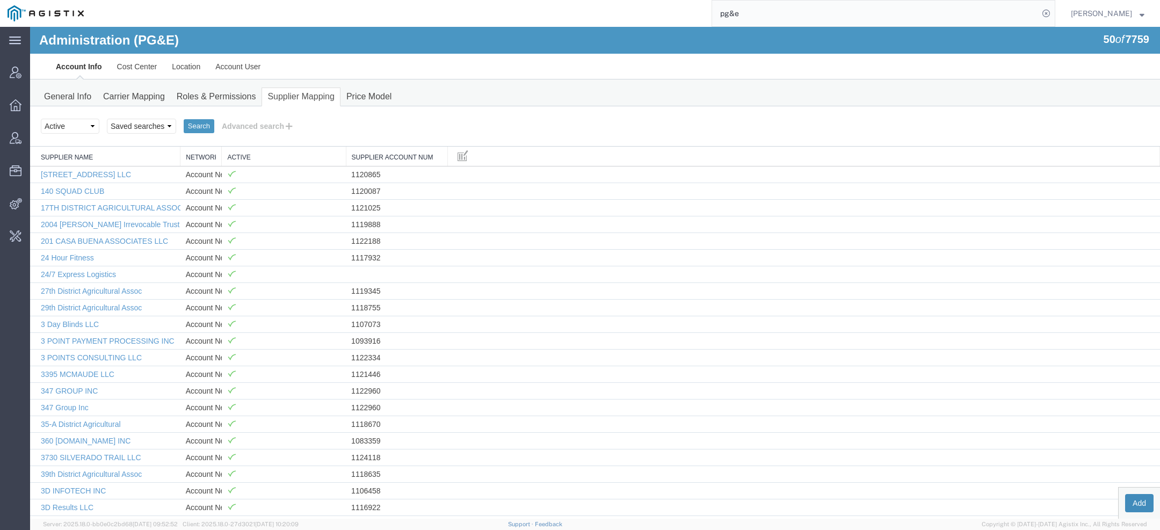
click at [1135, 500] on button "Add" at bounding box center [1139, 503] width 28 height 18
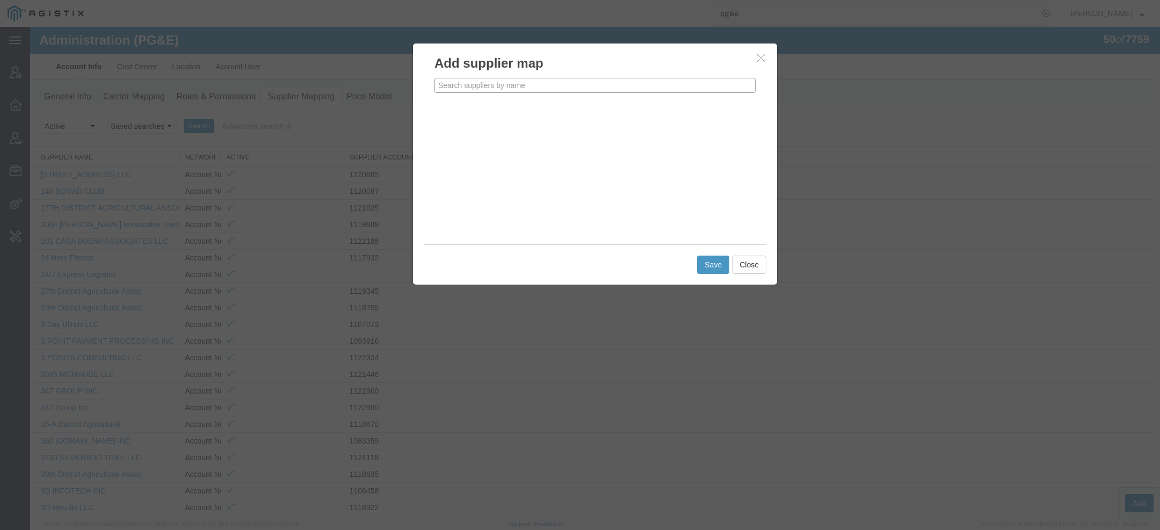
click at [526, 79] on input "text" at bounding box center [595, 85] width 321 height 15
type input "a"
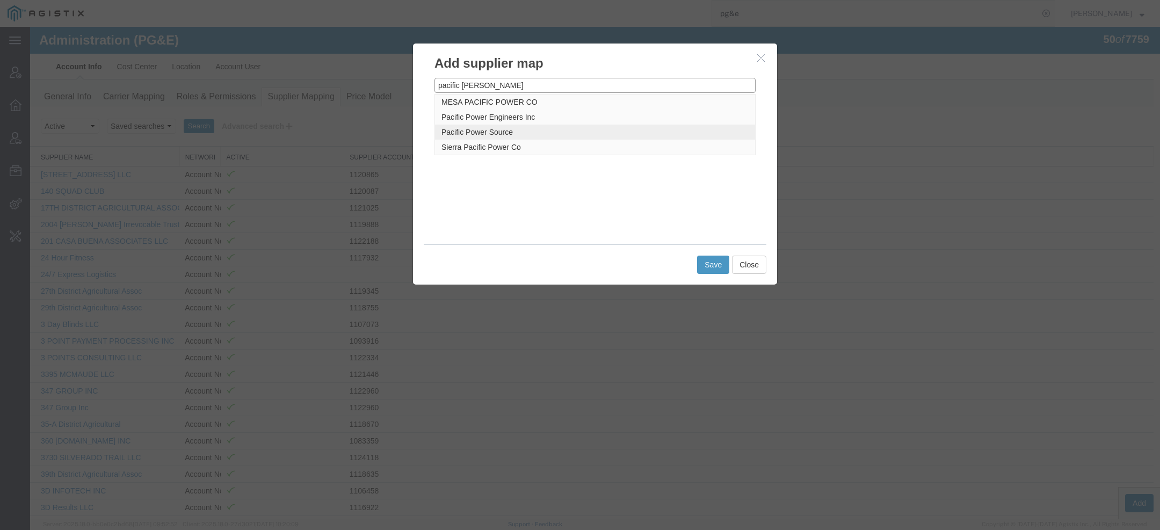
click at [473, 128] on p "Pacific Power Source" at bounding box center [595, 132] width 307 height 9
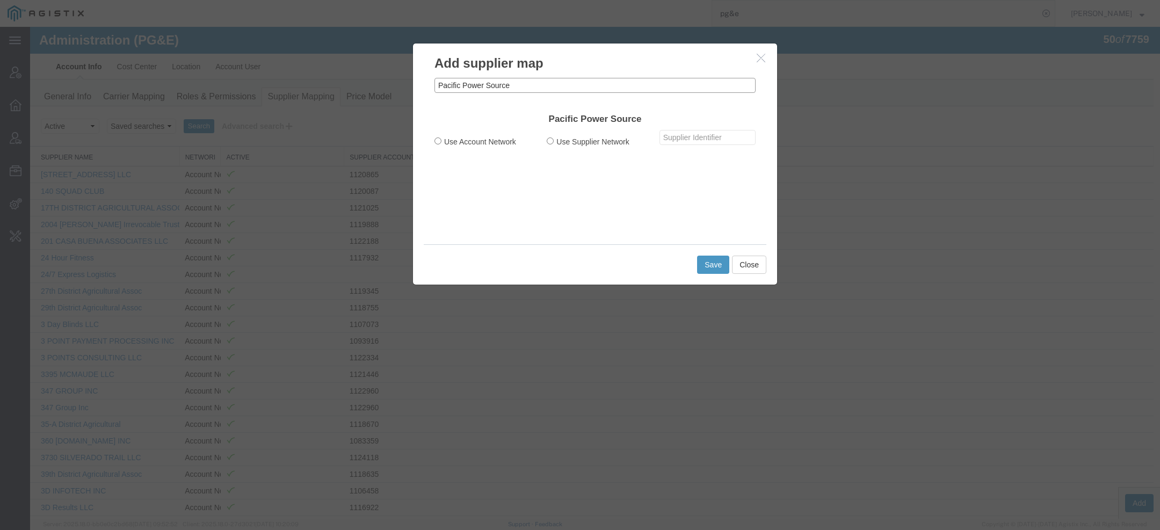
type input "Pacific Power Source"
click at [438, 140] on label "Use Account Network" at bounding box center [483, 141] width 96 height 12
click at [438, 140] on input "Use Account Network" at bounding box center [438, 141] width 7 height 7
radio input "true"
click at [694, 141] on input "text" at bounding box center [708, 137] width 96 height 15
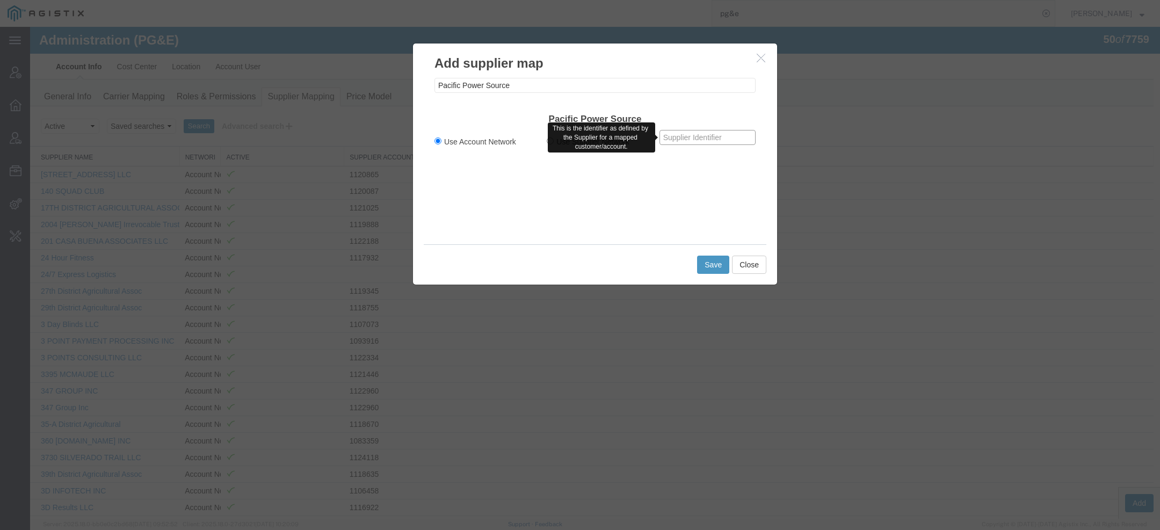
paste input "1163110"
type input "1163110"
click at [709, 268] on button "Save" at bounding box center [713, 265] width 32 height 18
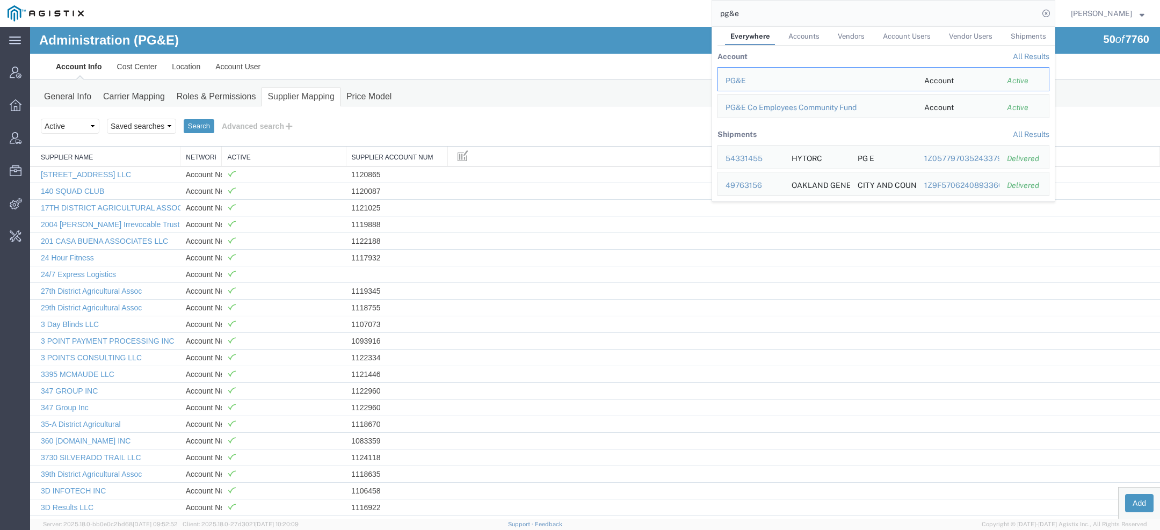
drag, startPoint x: 758, startPoint y: 11, endPoint x: 397, endPoint y: 11, distance: 361.0
click at [442, 11] on div "pg&e Everywhere Accounts Vendors Account Users Vendor Users Shipments Account A…" at bounding box center [573, 13] width 964 height 27
paste input "56763139"
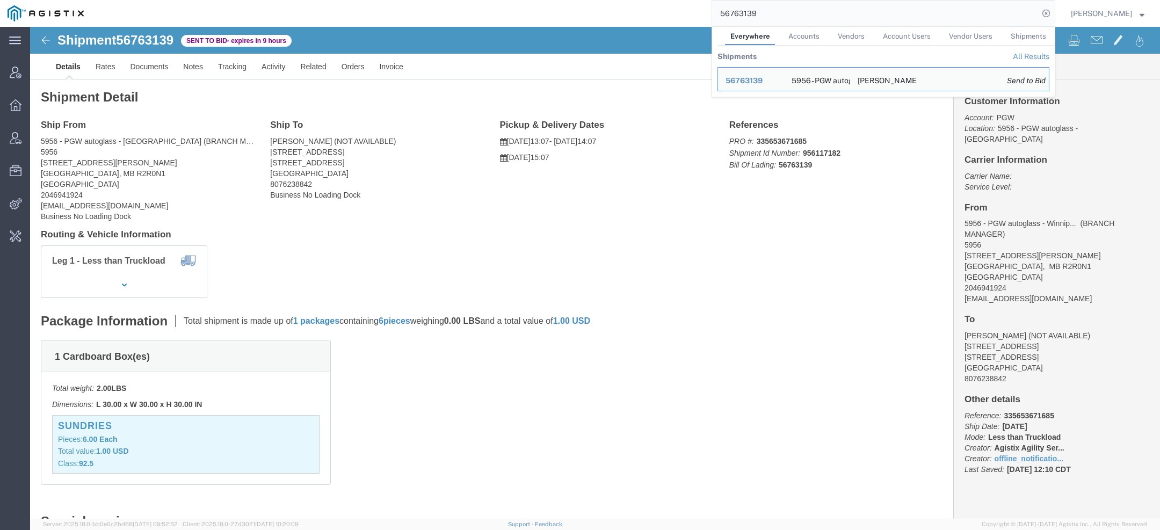
click ul "Details Rates Documents Notes Tracking Activity Related Orders Invoice"
drag, startPoint x: 735, startPoint y: 11, endPoint x: 603, endPoint y: -5, distance: 133.1
click at [603, 0] on html "main_menu Created with Sketch. Collapse Menu Account Manager Overview Vendor Ma…" at bounding box center [580, 265] width 1160 height 530
paste input "208"
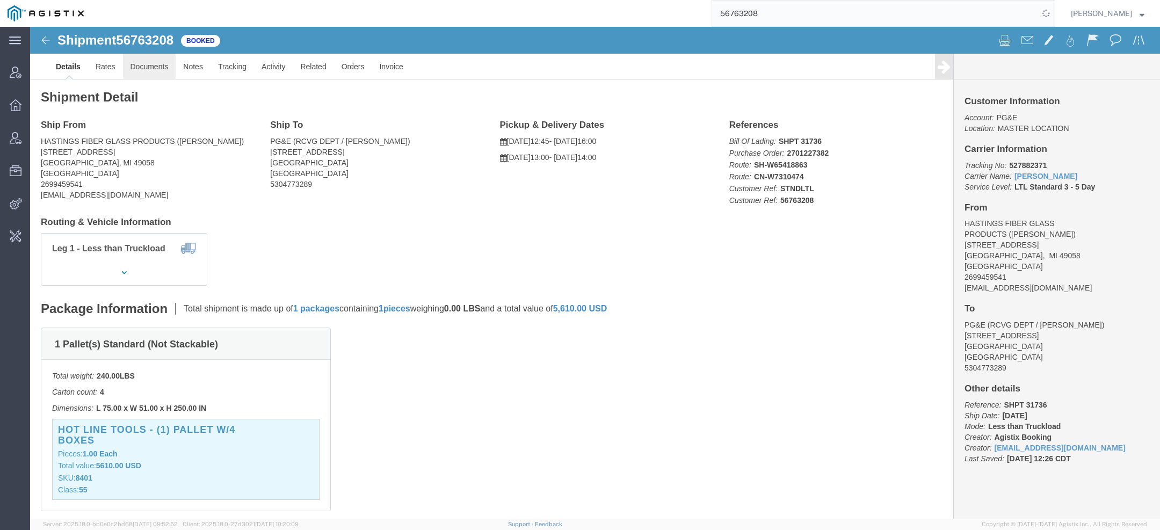
click link "Documents"
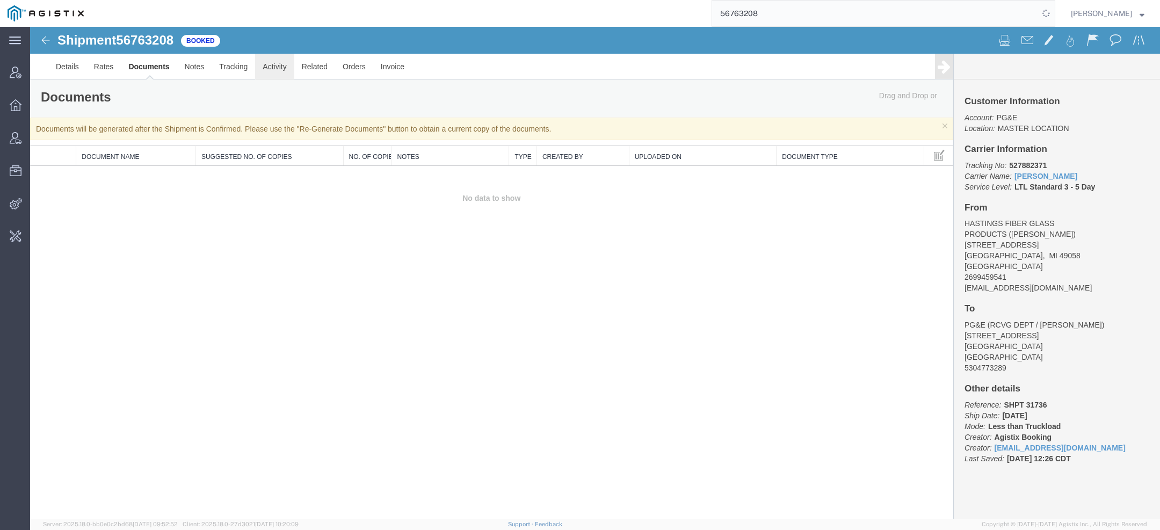
click at [268, 61] on link "Activity" at bounding box center [274, 67] width 39 height 26
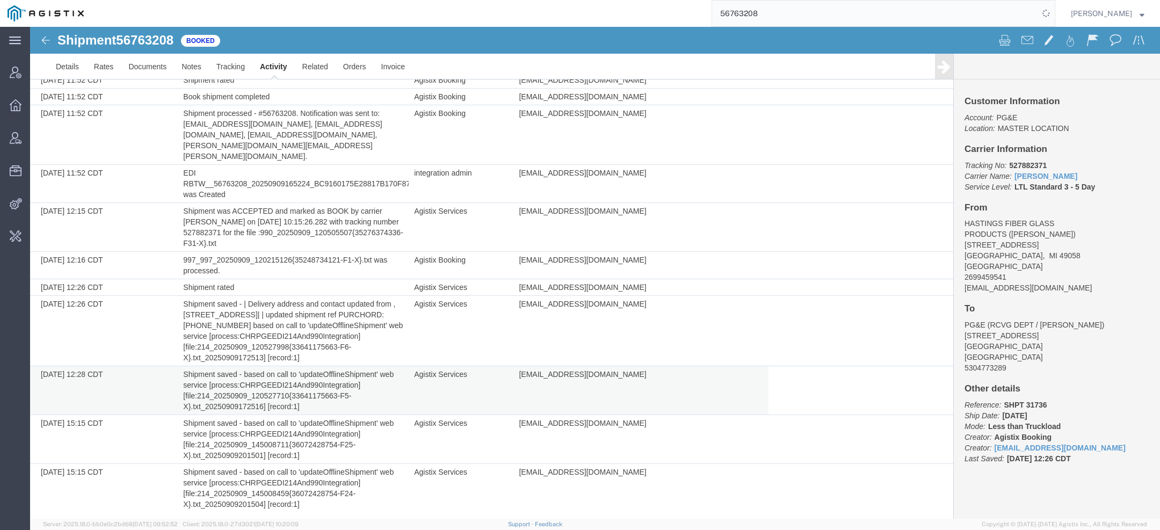
scroll to position [353, 0]
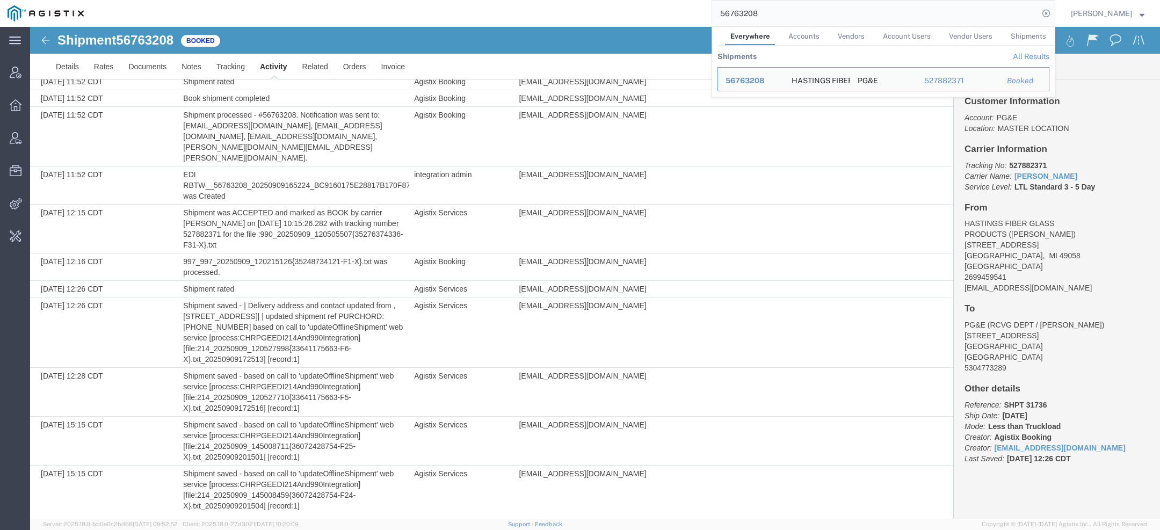
drag, startPoint x: 762, startPoint y: 17, endPoint x: 523, endPoint y: -10, distance: 240.6
click at [523, 0] on html "main_menu Created with Sketch. Collapse Menu Account Manager Overview Vendor Ma…" at bounding box center [580, 265] width 1160 height 530
click at [750, 81] on div "LKQ C orporation" at bounding box center [818, 80] width 184 height 11
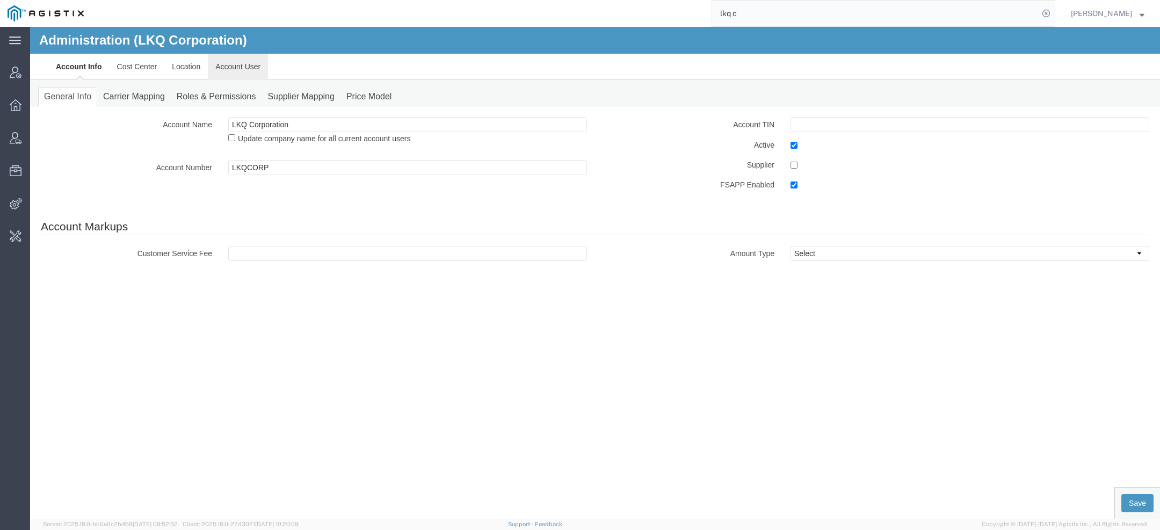
click at [235, 74] on link "Account User" at bounding box center [238, 67] width 60 height 26
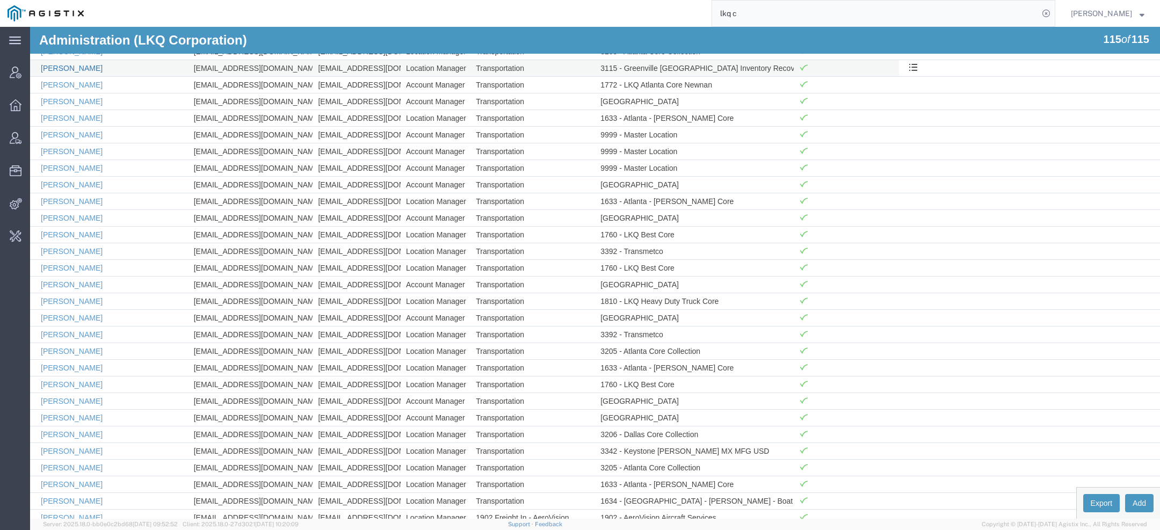
scroll to position [681, 0]
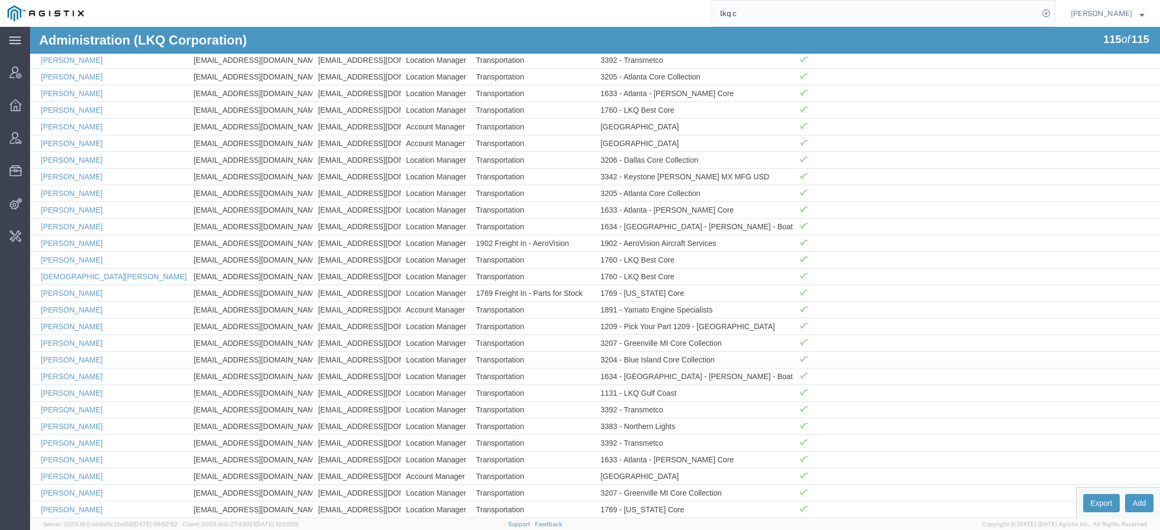
drag, startPoint x: 761, startPoint y: 18, endPoint x: 629, endPoint y: 12, distance: 132.3
click at [629, 12] on div "lkq c" at bounding box center [573, 13] width 964 height 27
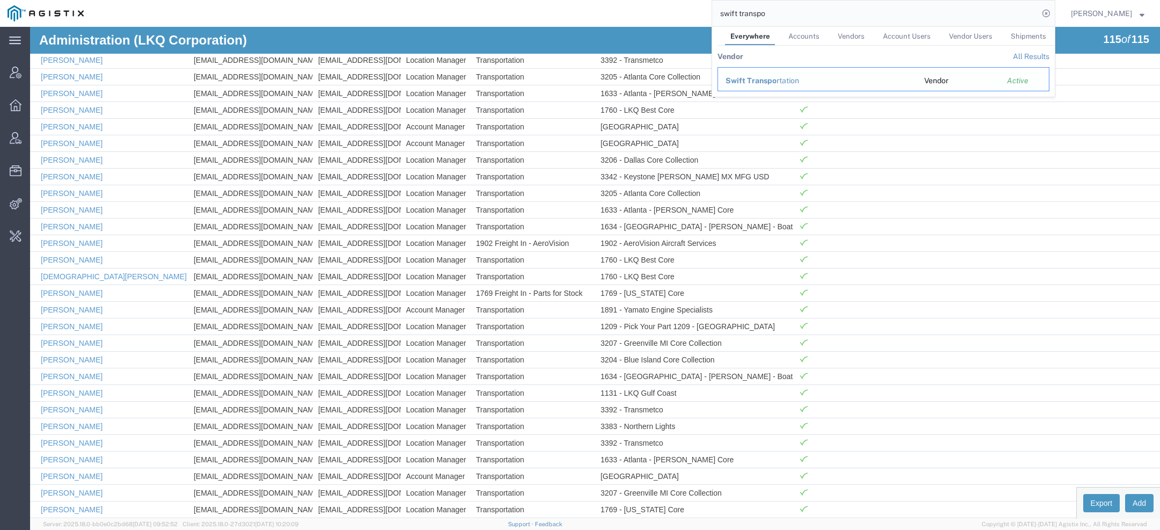
click at [738, 79] on span "Swift Transpo" at bounding box center [751, 80] width 51 height 9
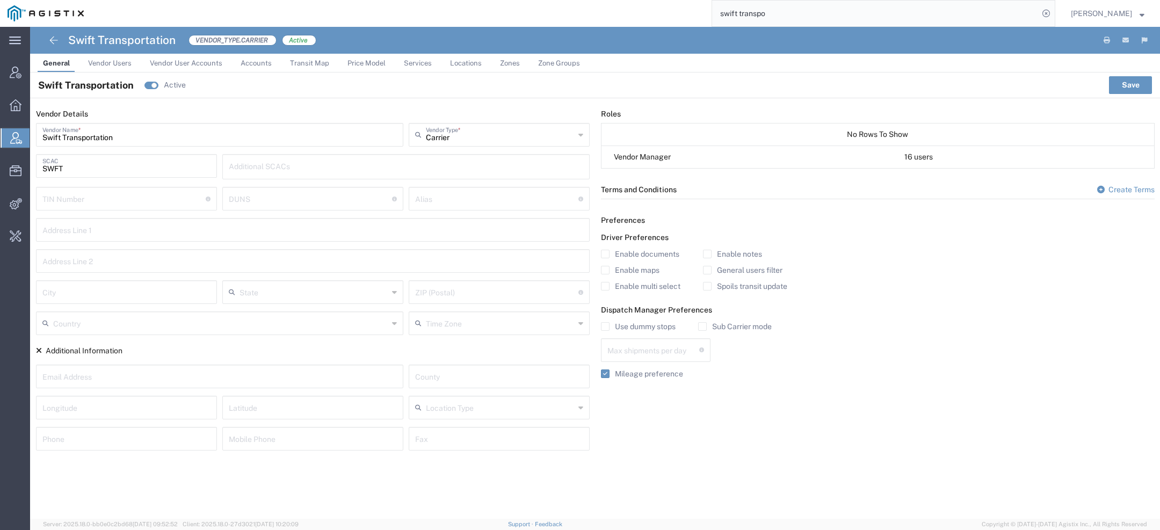
click at [107, 64] on span "Vendor Users" at bounding box center [110, 63] width 44 height 8
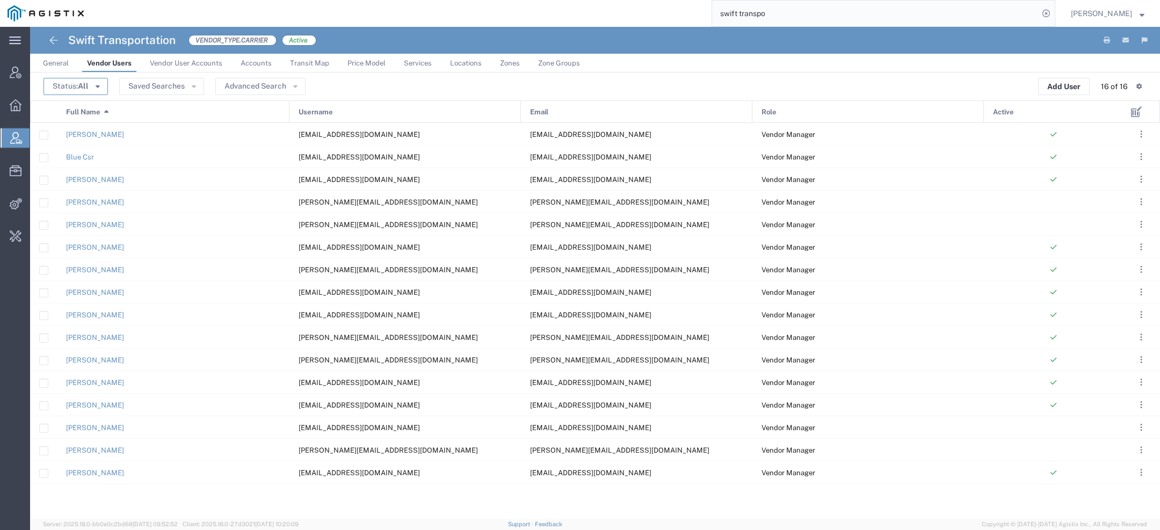
click at [56, 88] on button "Status: All" at bounding box center [76, 86] width 64 height 17
click at [67, 108] on span "Active" at bounding box center [107, 106] width 124 height 17
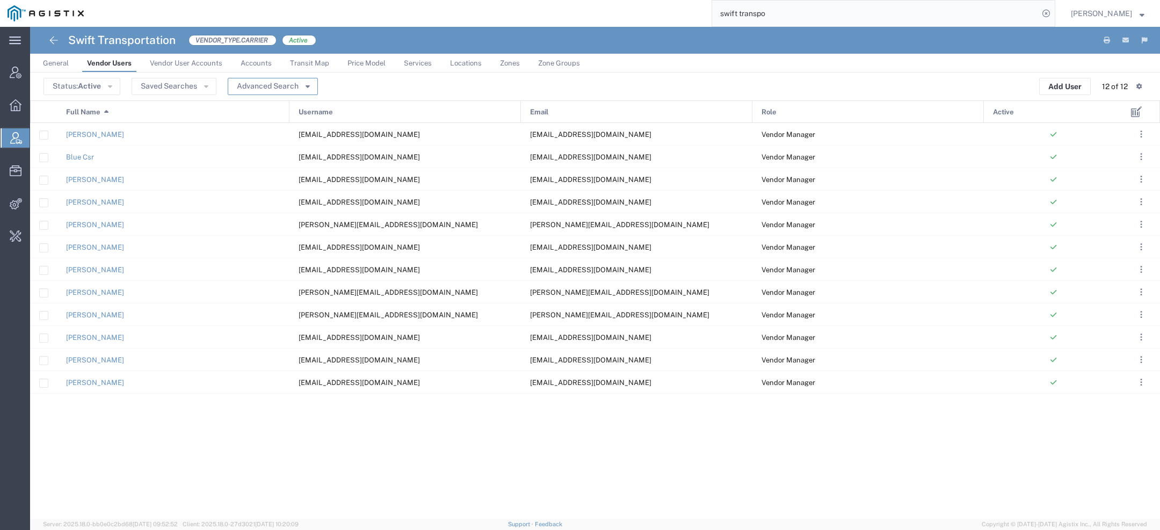
click at [275, 90] on button "Advanced Search" at bounding box center [273, 86] width 90 height 17
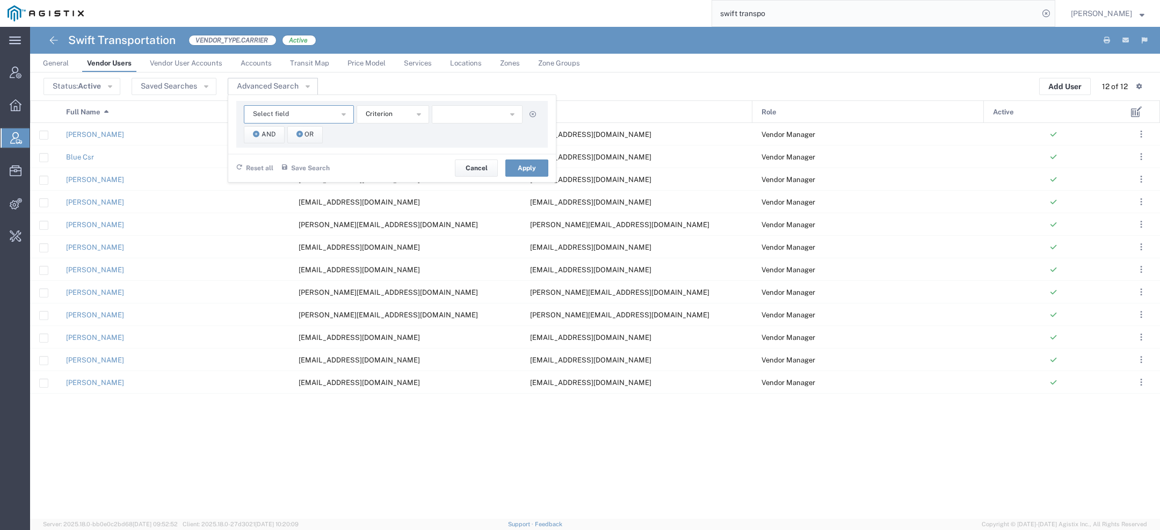
click at [254, 117] on span "Select field" at bounding box center [271, 114] width 36 height 10
click at [261, 87] on button "Advanced Search" at bounding box center [273, 86] width 90 height 17
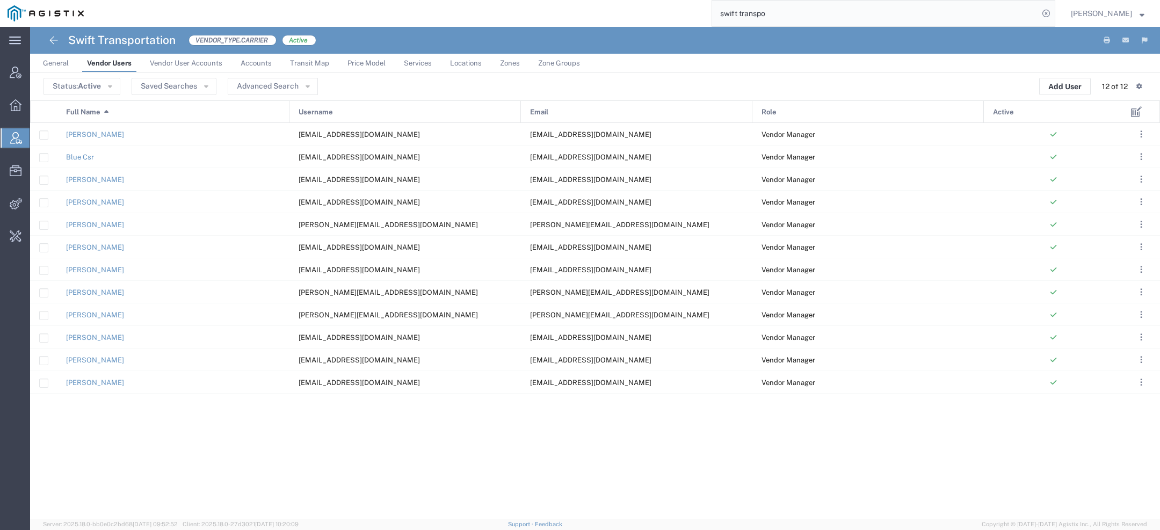
click at [198, 70] on link "Vendor User Accounts" at bounding box center [186, 63] width 83 height 19
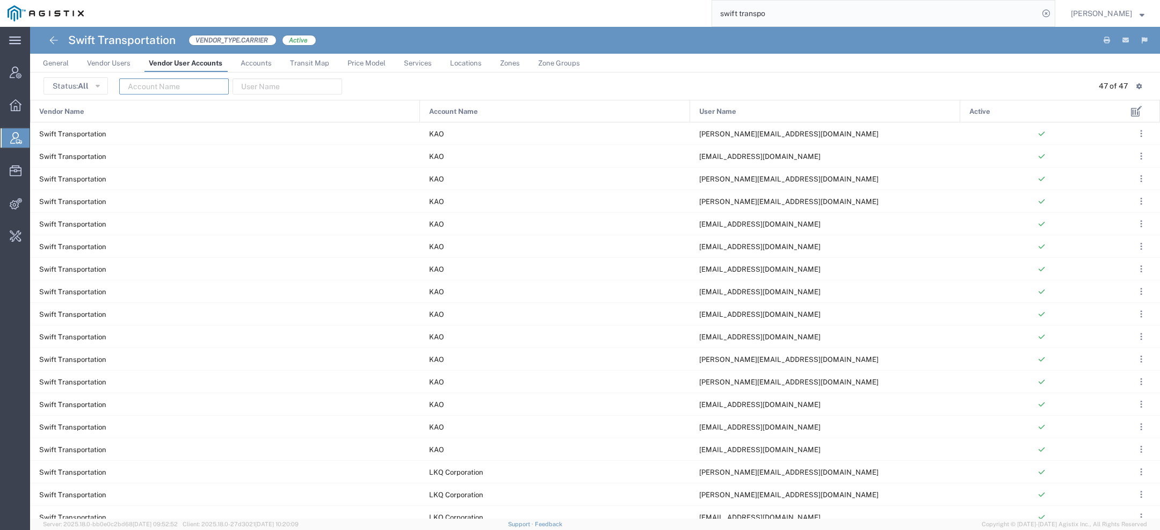
click at [155, 86] on input "text" at bounding box center [174, 86] width 110 height 16
click at [119, 64] on span "Vendor Users" at bounding box center [109, 63] width 44 height 8
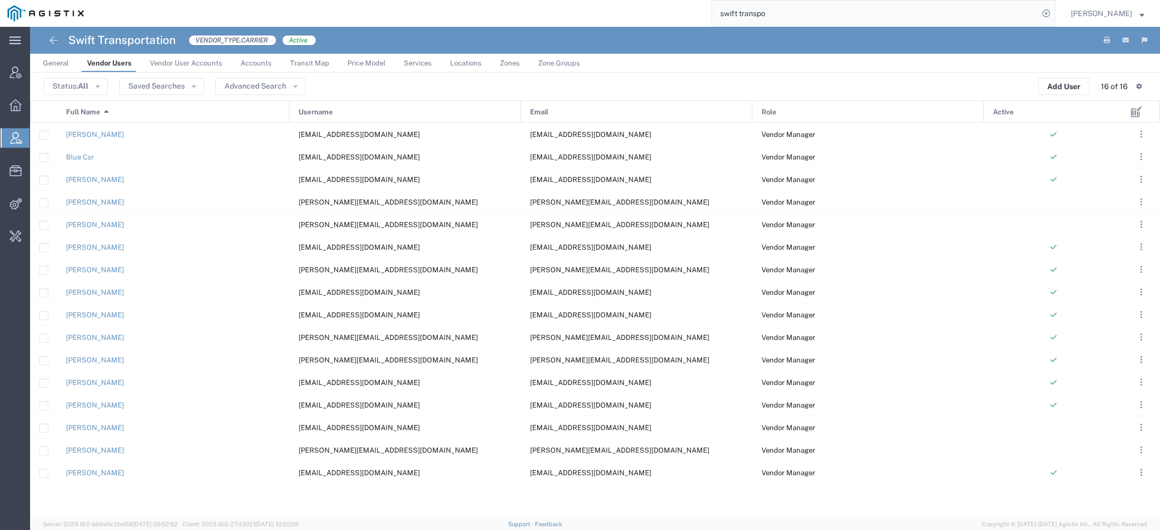
drag, startPoint x: 781, startPoint y: 12, endPoint x: 483, endPoint y: 2, distance: 297.8
click at [525, 10] on div "swift transpo" at bounding box center [573, 13] width 964 height 27
type input "lkq c"
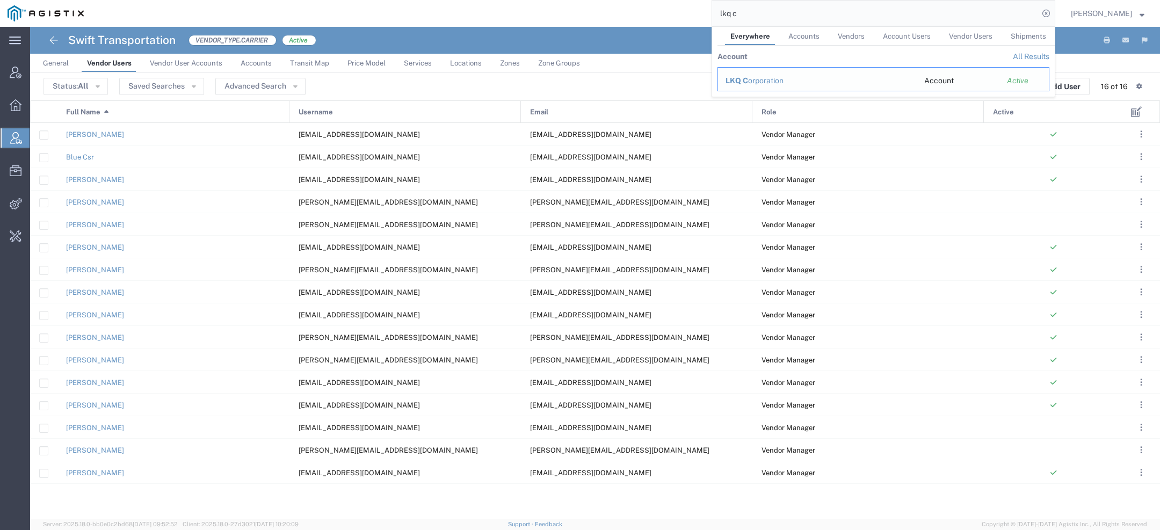
click at [733, 79] on span "LKQ C" at bounding box center [737, 80] width 23 height 9
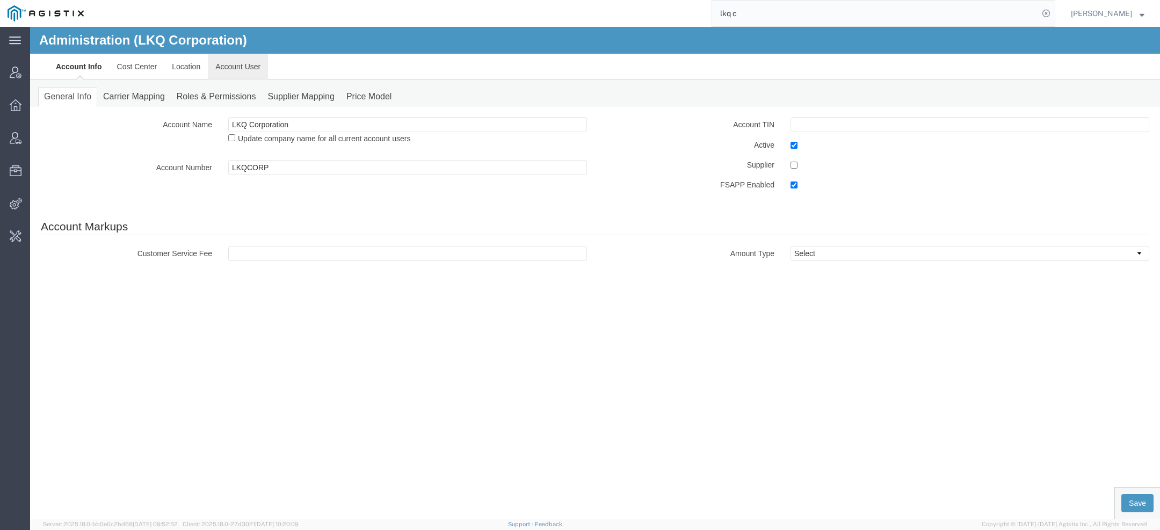
click at [242, 63] on link "Account User" at bounding box center [238, 67] width 60 height 26
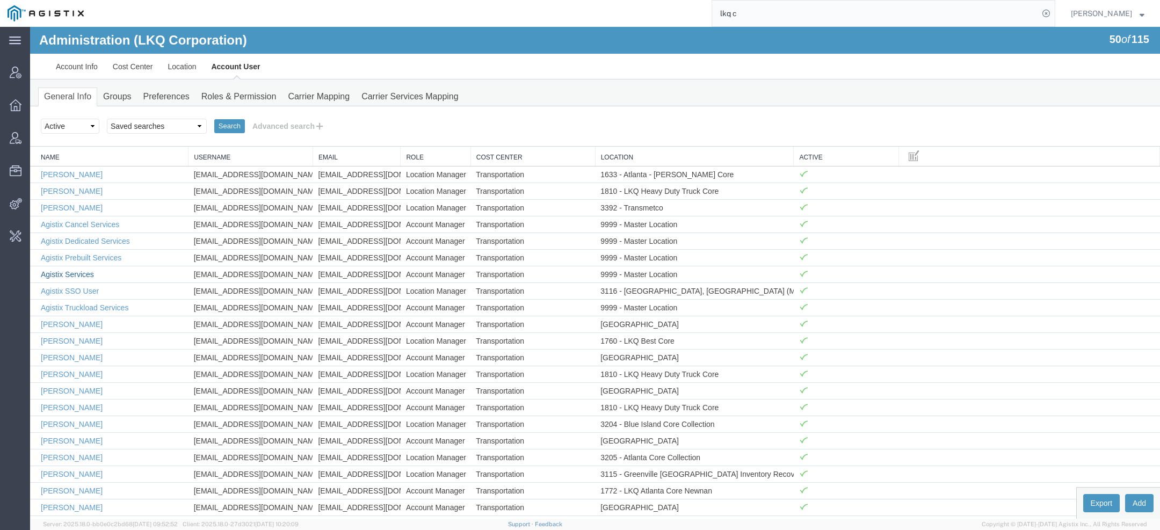
click at [78, 272] on link "Agistix Services" at bounding box center [67, 274] width 53 height 9
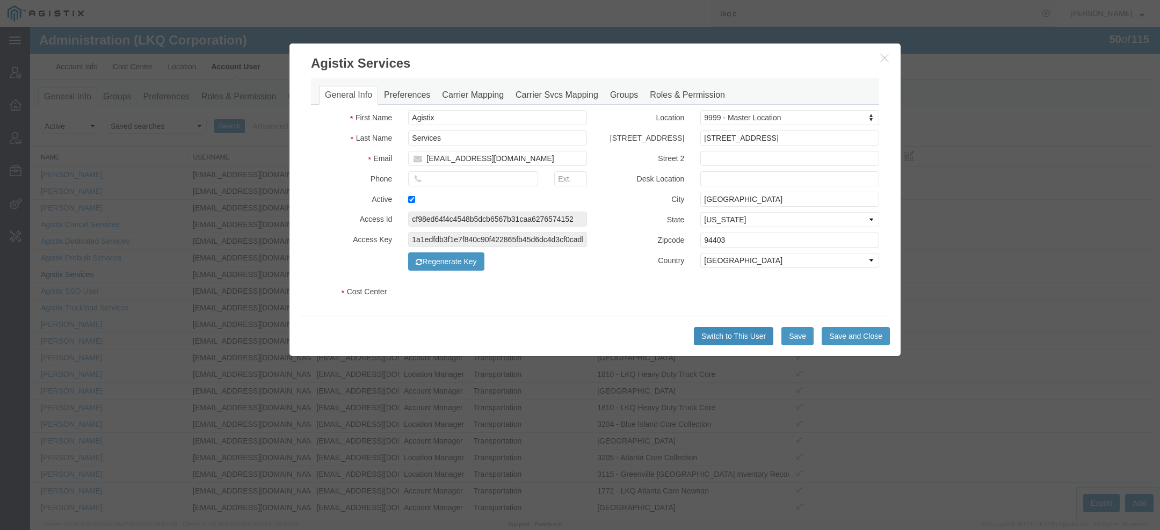
select select "COSTCENTER"
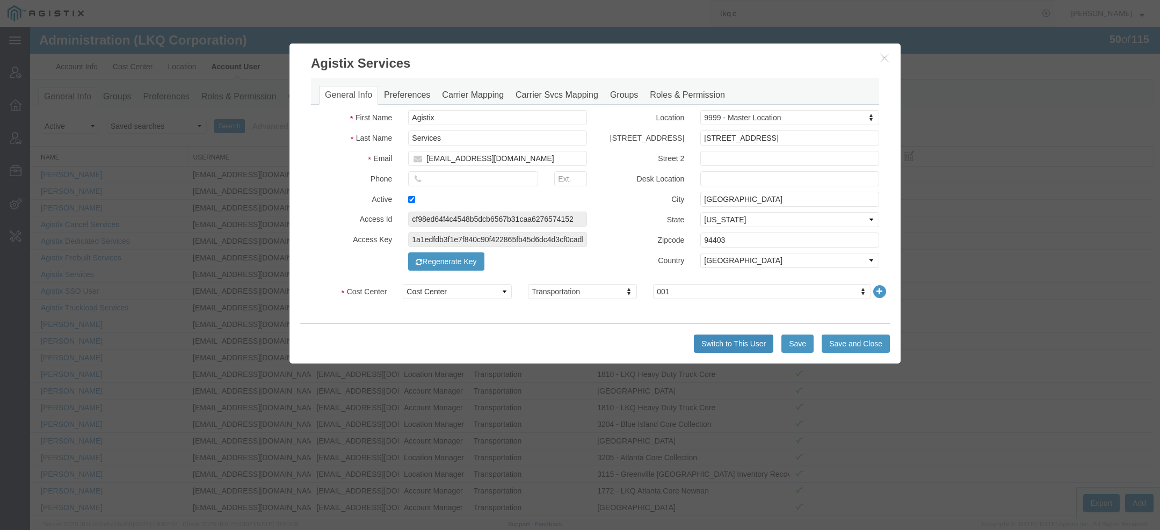
click at [707, 348] on button "Switch to This User" at bounding box center [734, 344] width 80 height 18
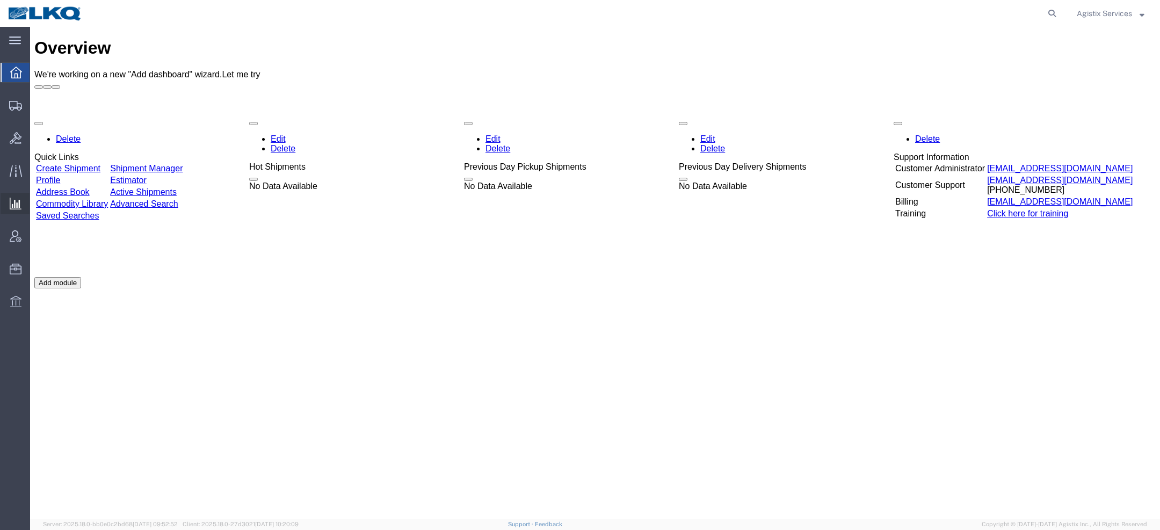
click at [0, 0] on span "Saved Reports" at bounding box center [0, 0] width 0 height 0
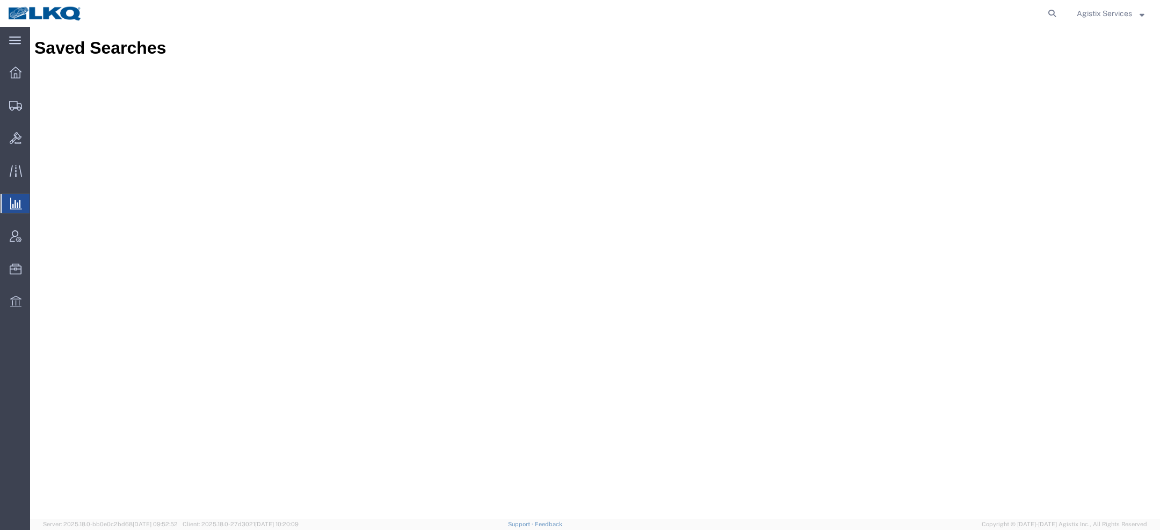
click at [1100, 19] on button "Agistix Services" at bounding box center [1111, 13] width 69 height 13
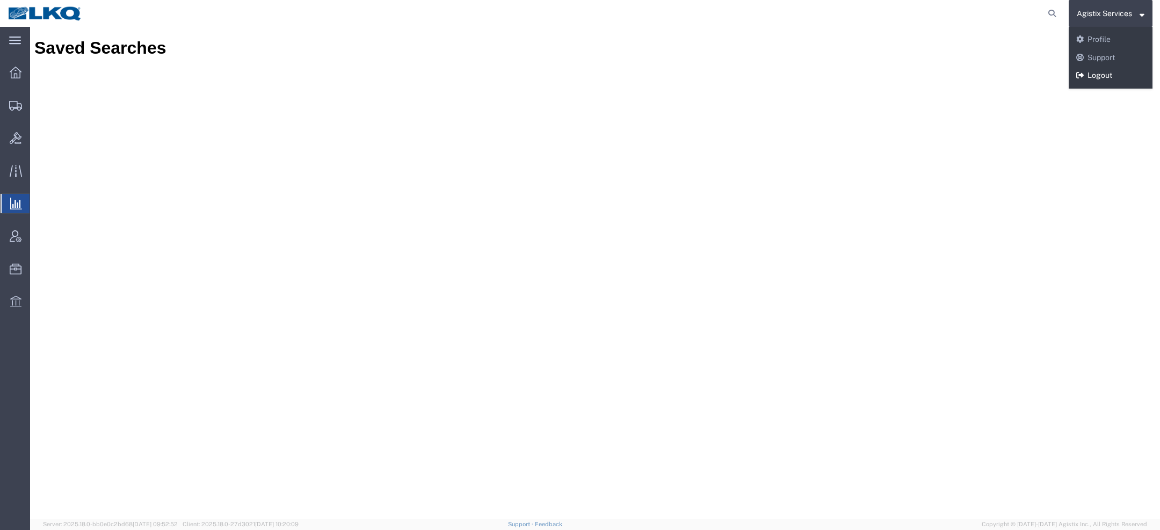
click at [1094, 74] on link "Logout" at bounding box center [1111, 76] width 84 height 18
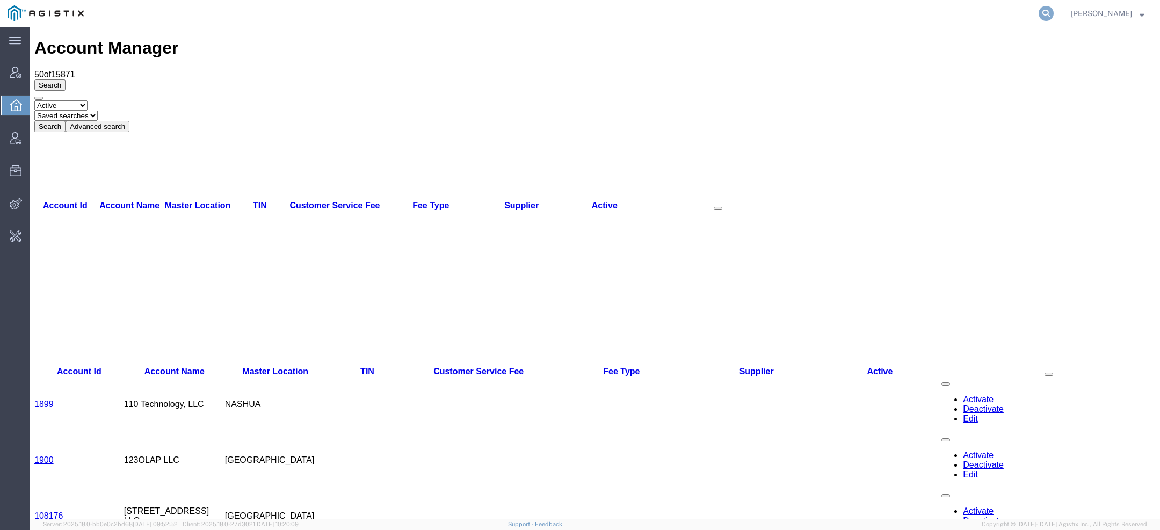
click at [1049, 13] on icon at bounding box center [1046, 13] width 15 height 15
type input "ait worl"
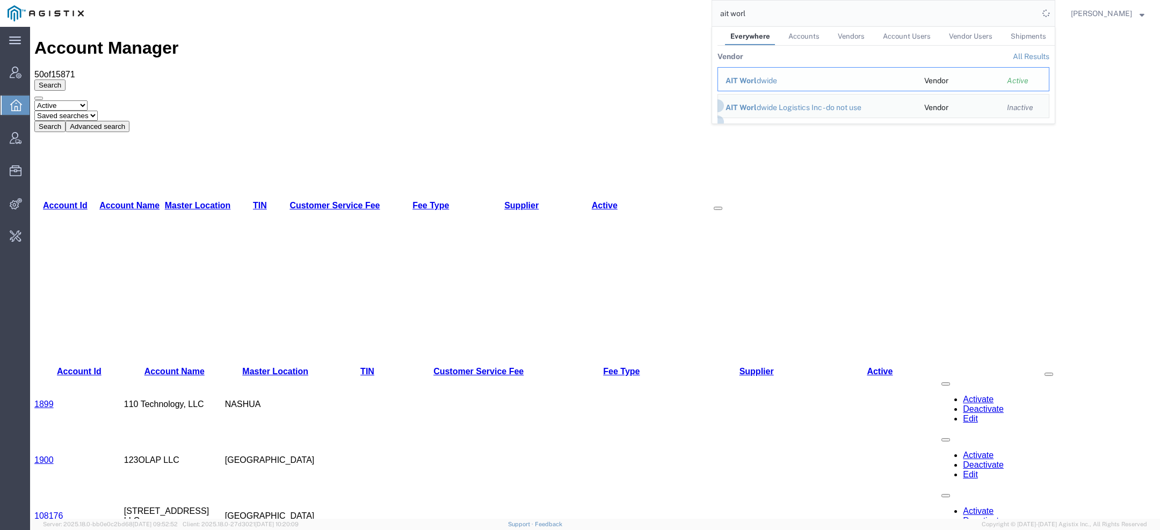
click at [771, 81] on div "AIT Worl dwide" at bounding box center [818, 80] width 184 height 11
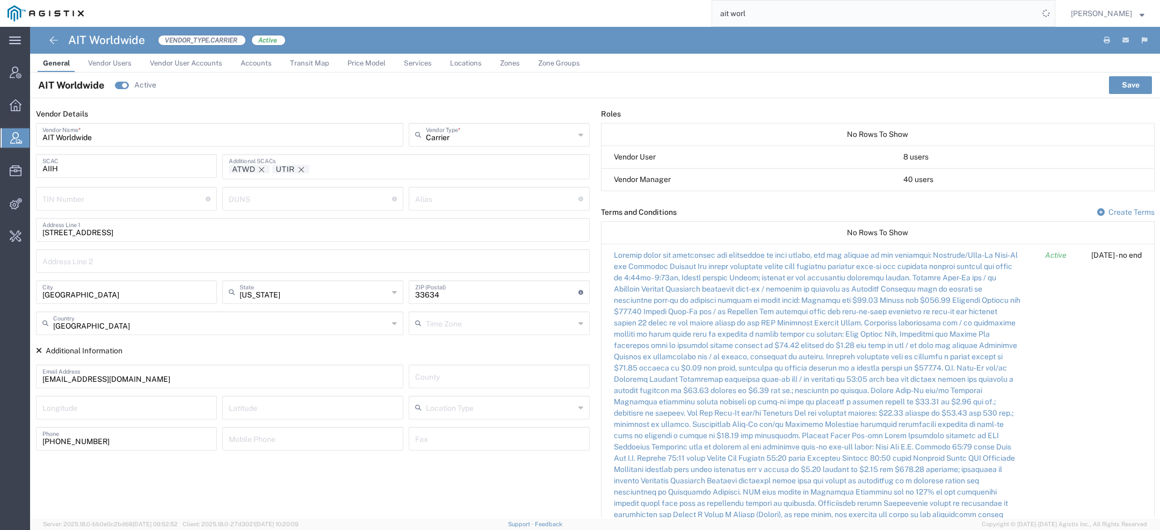
click at [410, 63] on span "Services" at bounding box center [418, 63] width 28 height 8
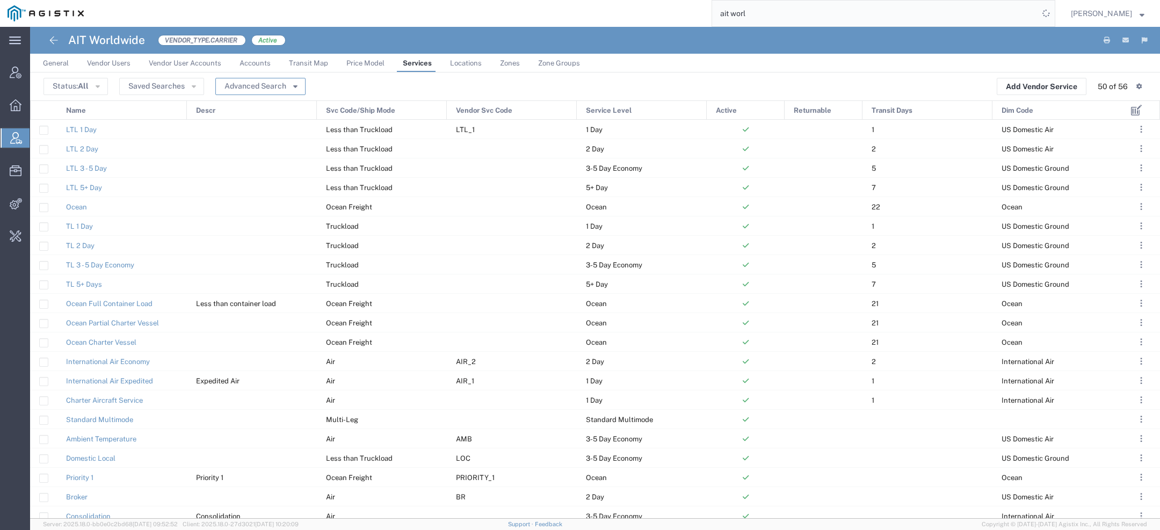
click at [291, 86] on button "Advanced Search" at bounding box center [260, 86] width 90 height 17
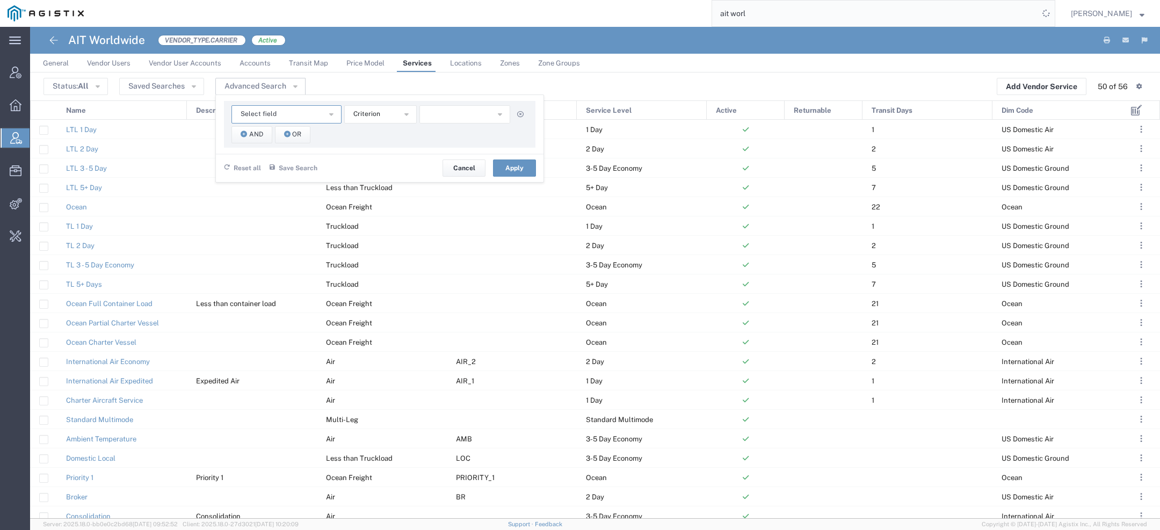
click at [257, 110] on span "Select field" at bounding box center [259, 114] width 36 height 10
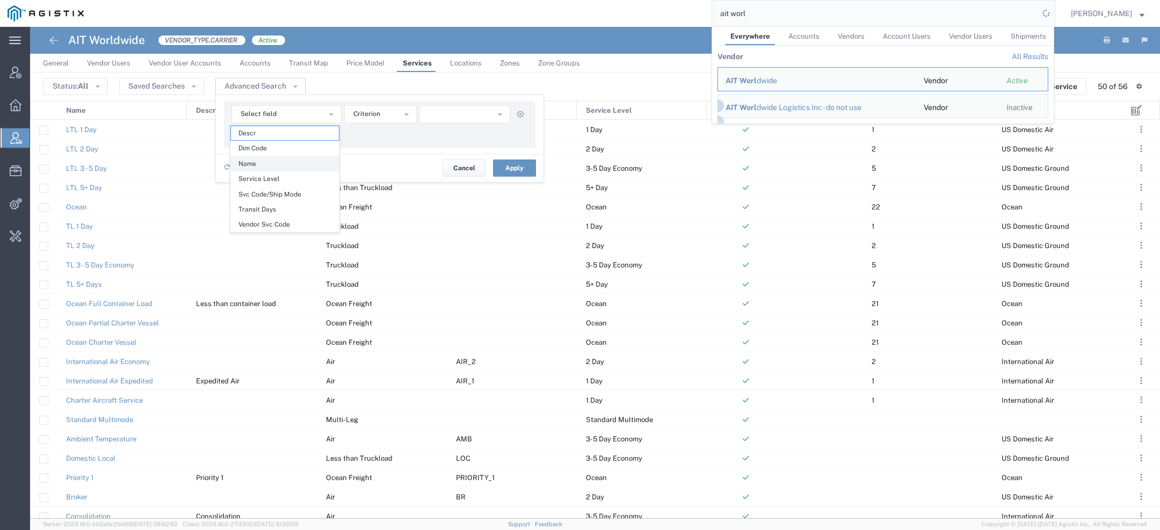
click at [275, 162] on span "Name" at bounding box center [285, 164] width 108 height 14
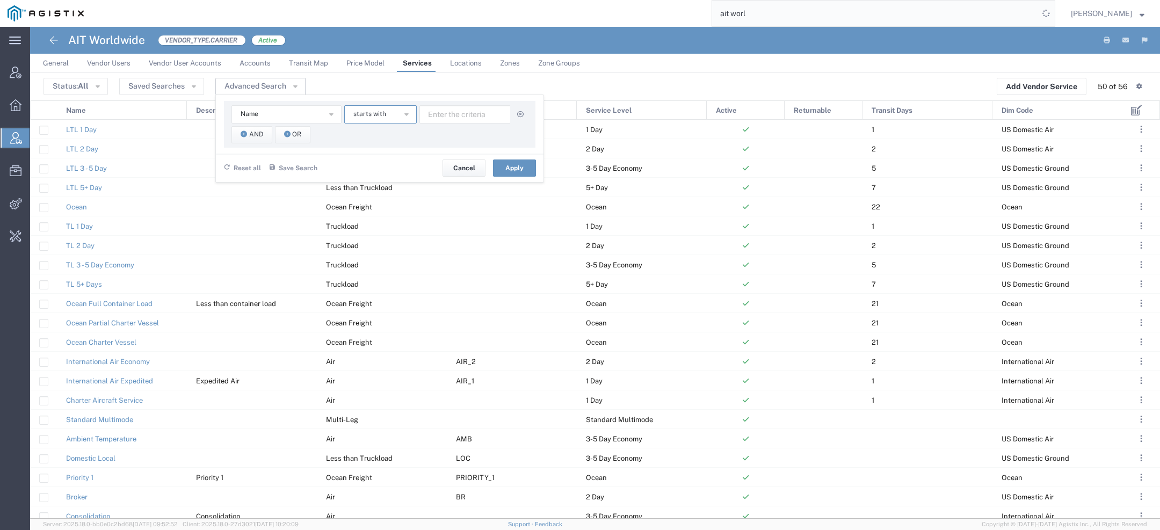
click at [352, 122] on button "starts with" at bounding box center [380, 114] width 73 height 18
click at [365, 133] on span "contains" at bounding box center [379, 133] width 70 height 14
click at [460, 106] on input "text" at bounding box center [465, 114] width 91 height 18
paste input "Direct"
type input "Direct"
